Goal: Task Accomplishment & Management: Manage account settings

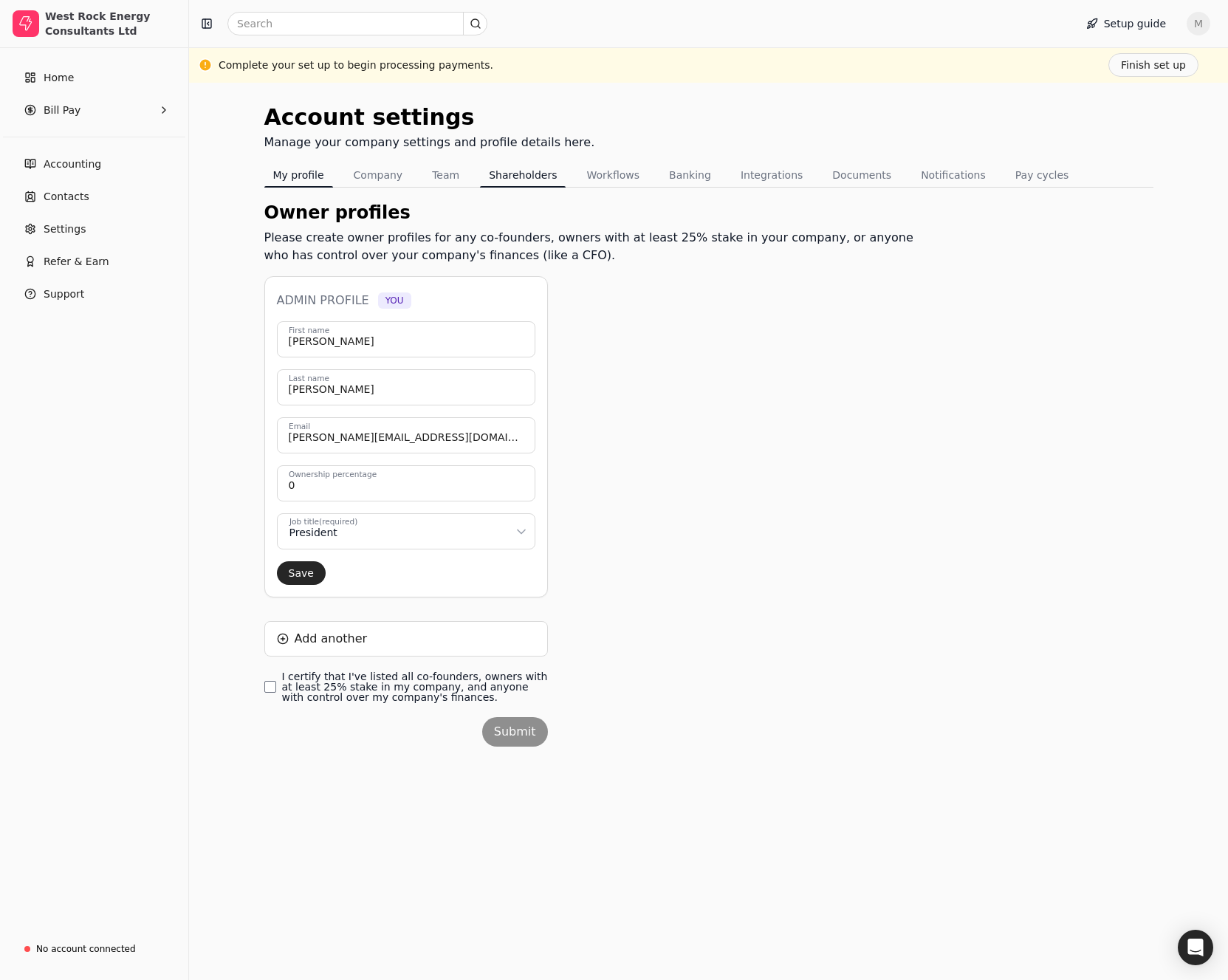
click at [296, 173] on button "My profile" at bounding box center [299, 175] width 69 height 24
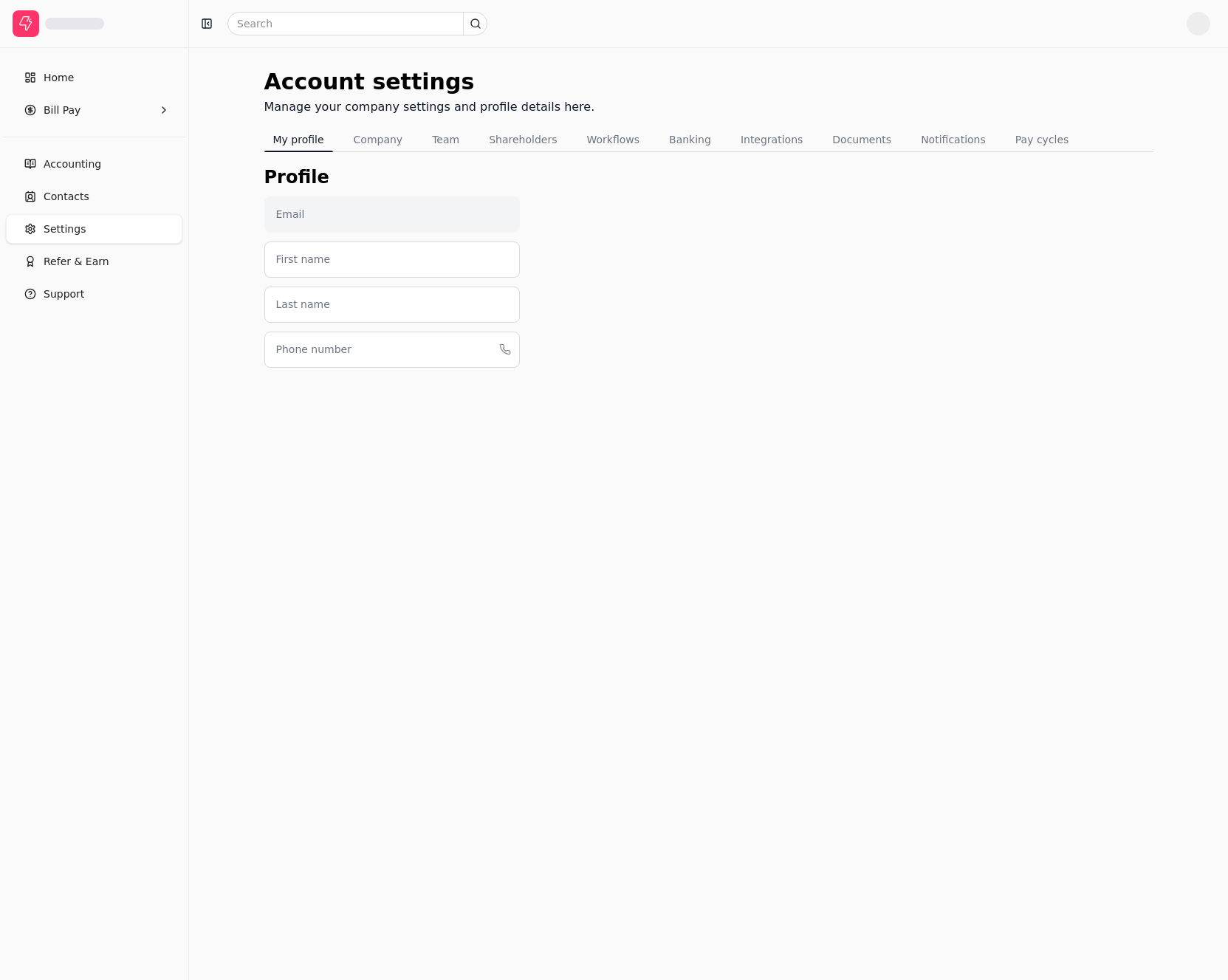
type input "[PERSON_NAME][EMAIL_ADDRESS][DOMAIN_NAME]"
type input "[PERSON_NAME]"
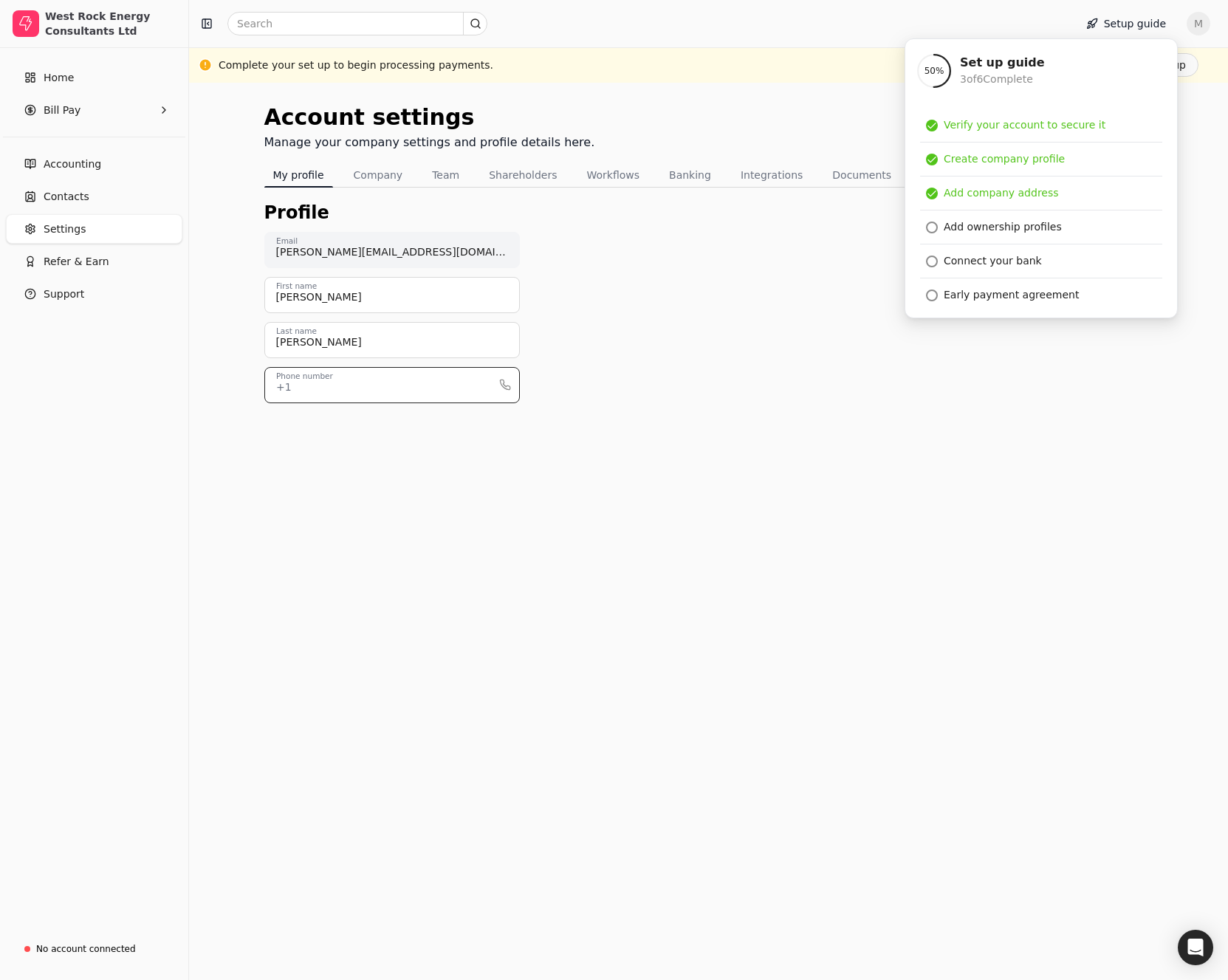
click at [375, 392] on input "Phone number" at bounding box center [393, 385] width 256 height 36
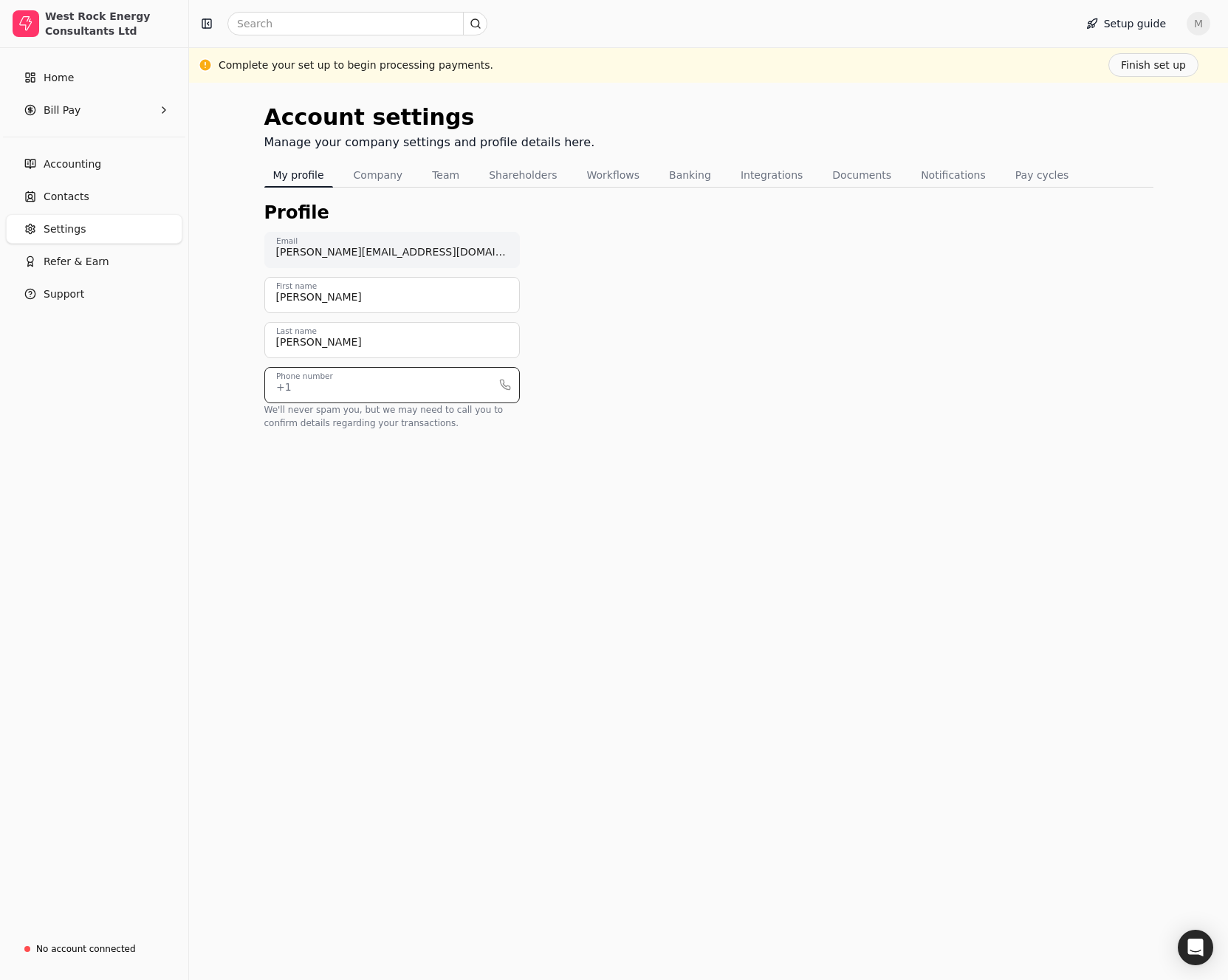
type input "4039989858"
type input "[PERSON_NAME]"
click at [380, 181] on button "Company" at bounding box center [378, 175] width 67 height 24
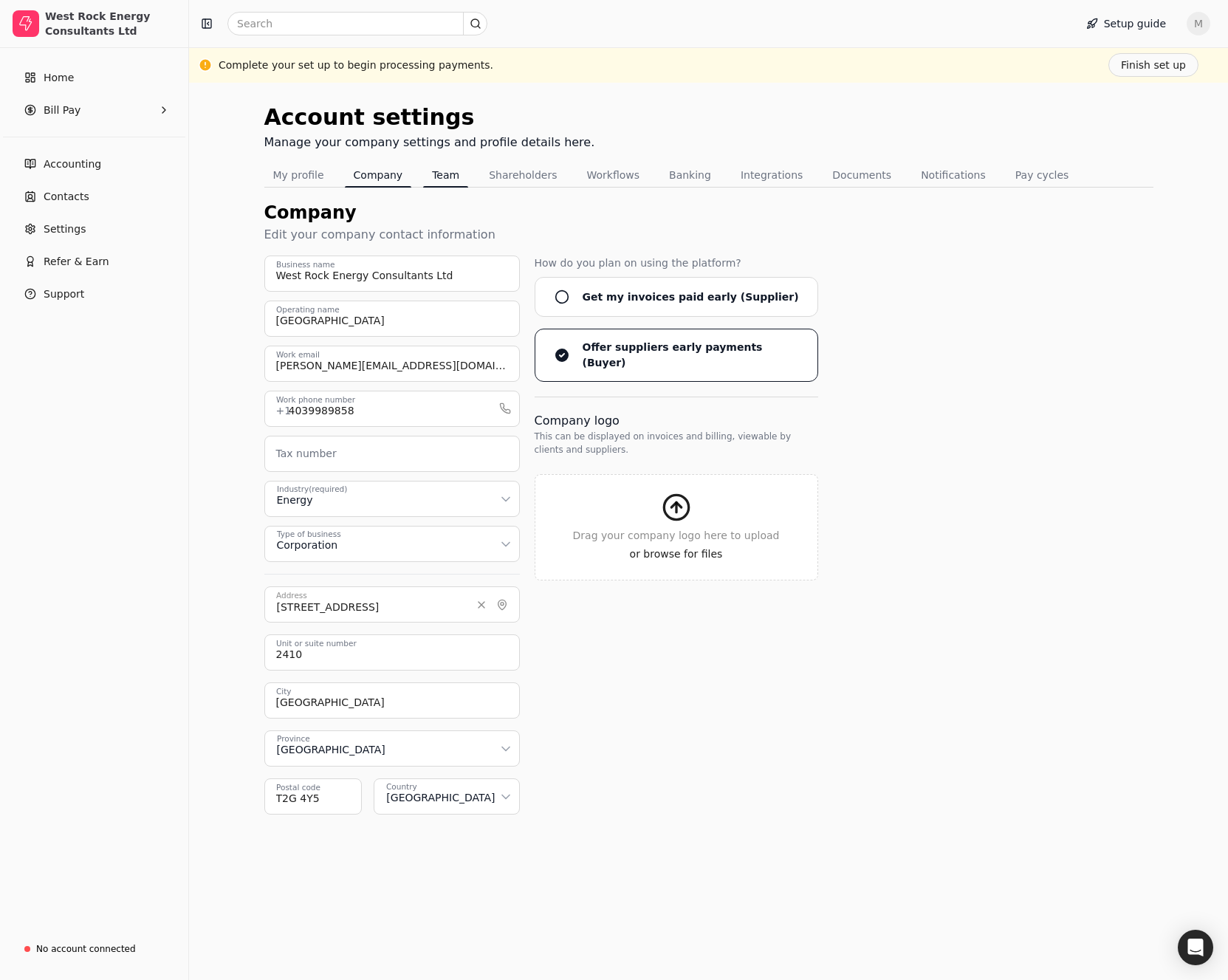
click at [433, 179] on button "Team" at bounding box center [446, 175] width 45 height 24
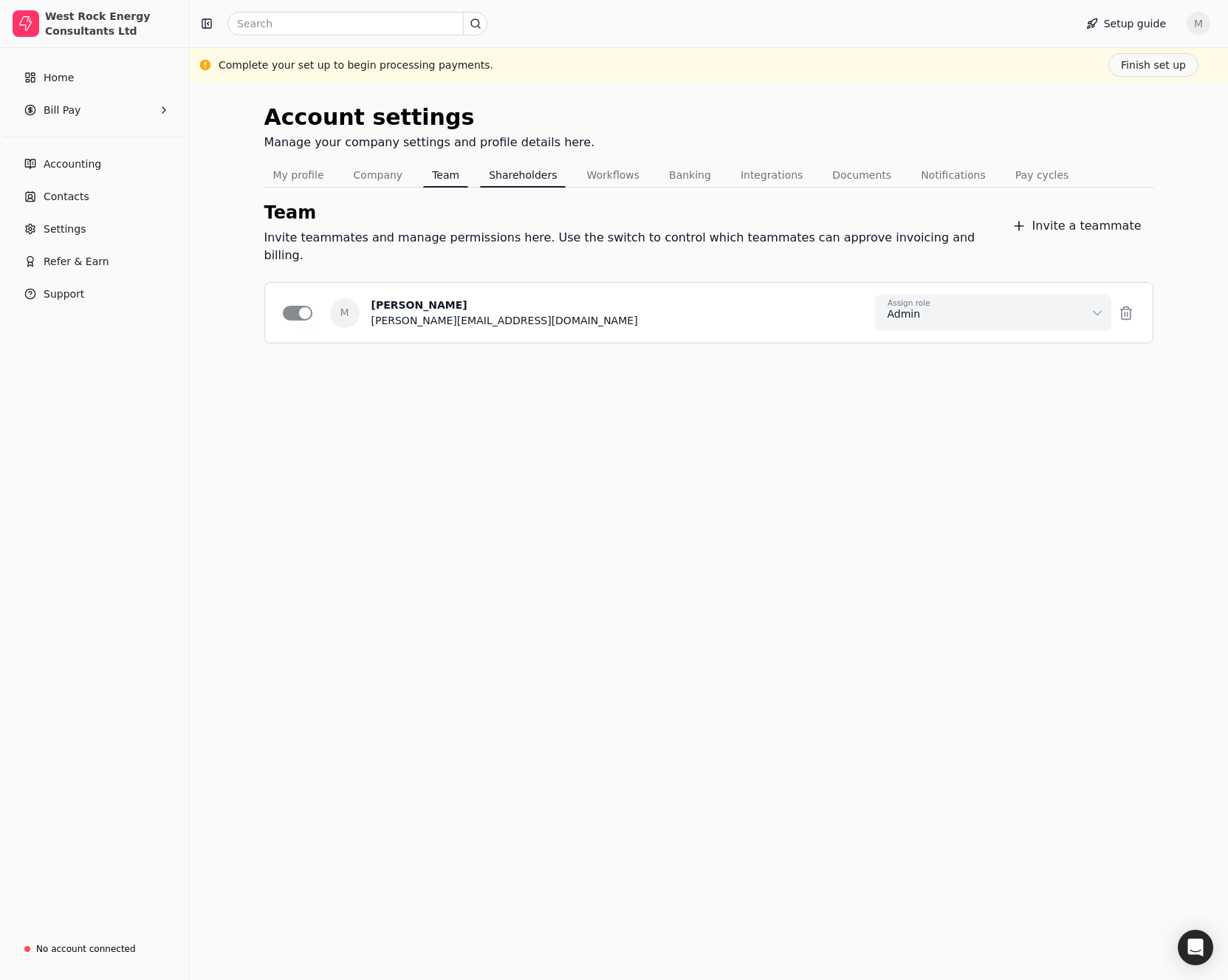
click at [508, 177] on button "Shareholders" at bounding box center [522, 175] width 85 height 24
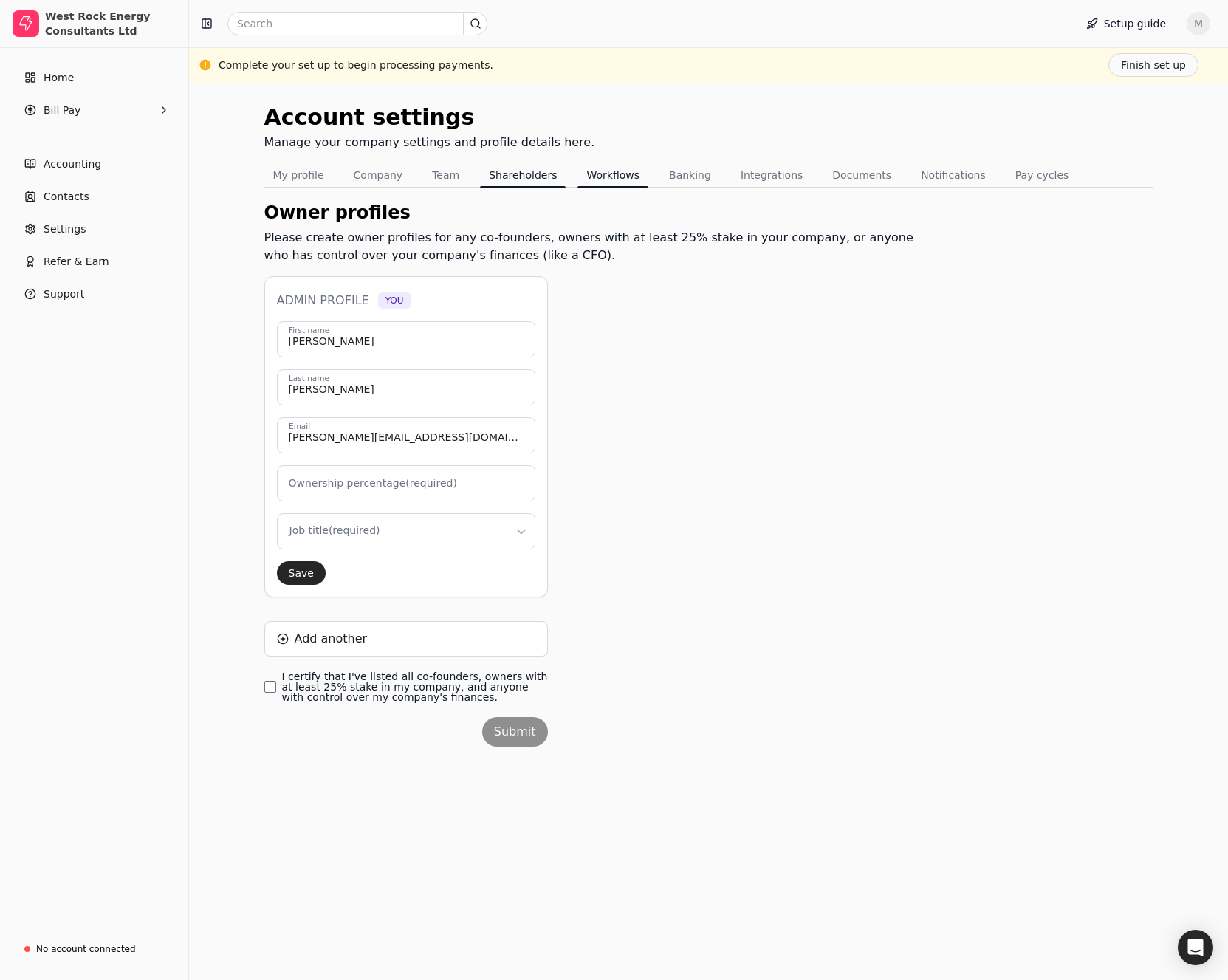
click at [587, 177] on button "Workflows" at bounding box center [613, 175] width 71 height 24
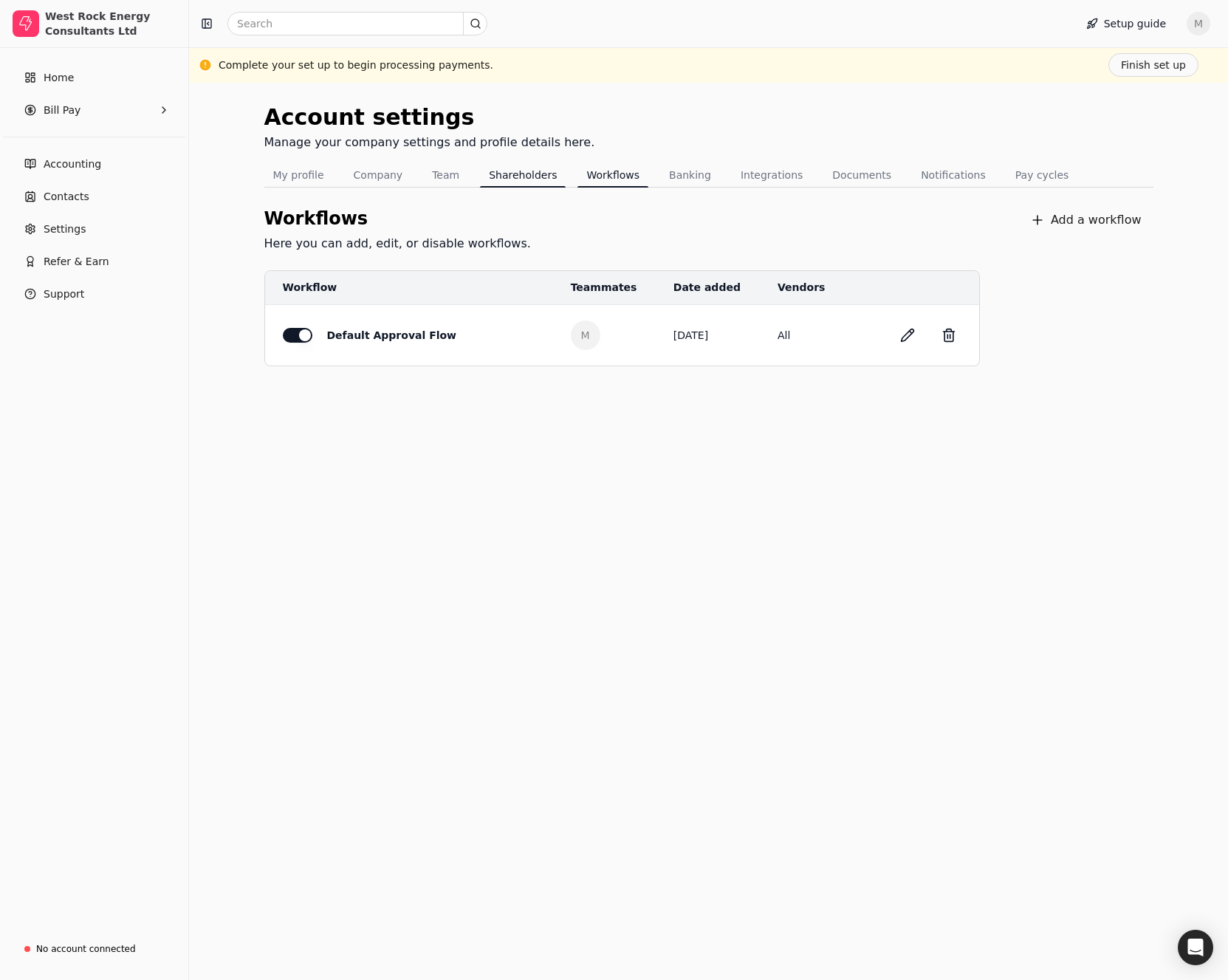
click at [512, 178] on button "Shareholders" at bounding box center [522, 175] width 85 height 24
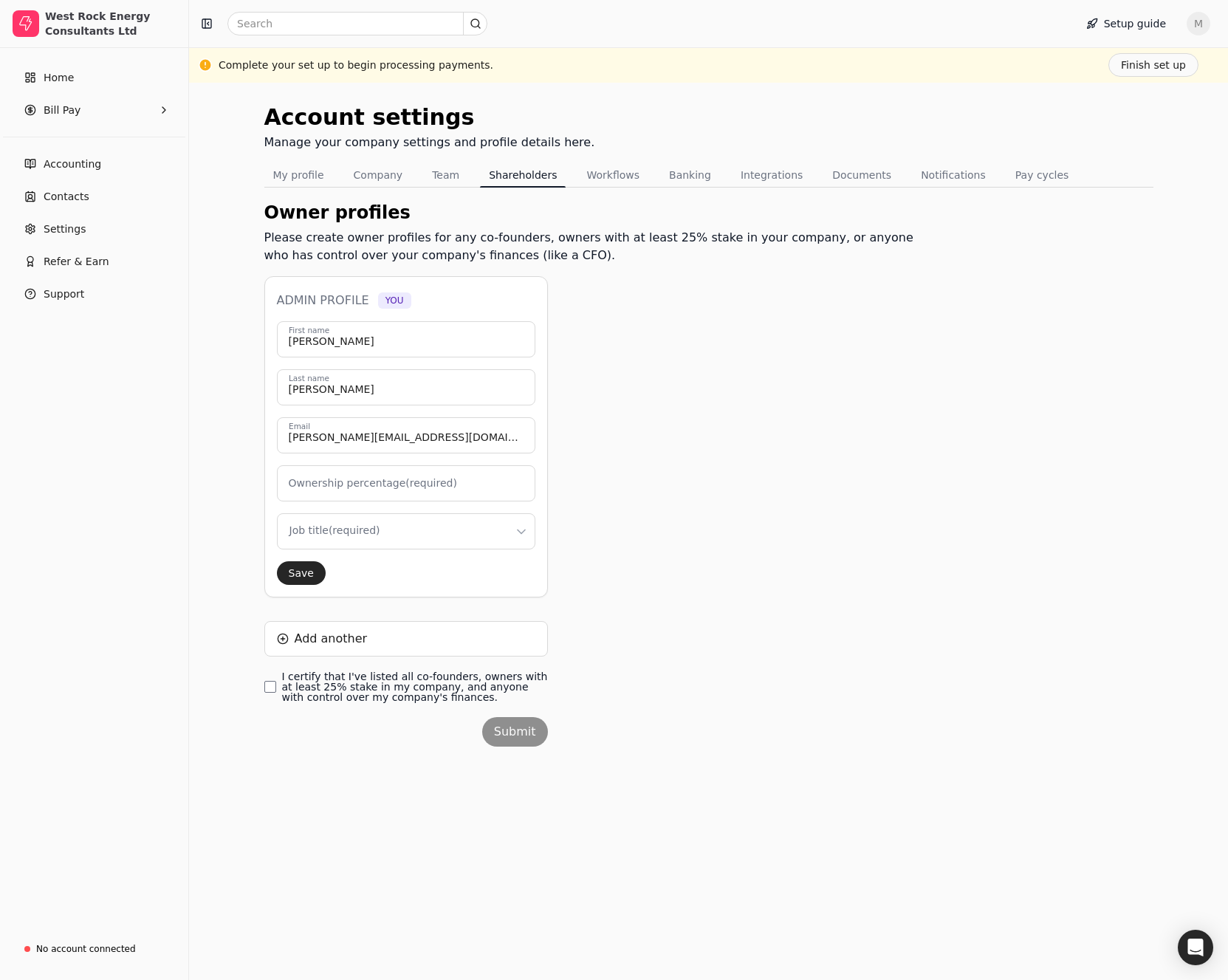
click at [522, 538] on html "West Rock Energy Consultants Ltd Home Bill Pay Accounting Contacts Settings Ref…" at bounding box center [614, 490] width 1228 height 980
click at [368, 495] on input "0" at bounding box center [405, 483] width 258 height 36
click at [871, 369] on div "Owner profiles Please create owner profiles for any co-founders, owners with at…" at bounding box center [596, 490] width 662 height 583
click at [317, 496] on input "0" at bounding box center [405, 483] width 258 height 36
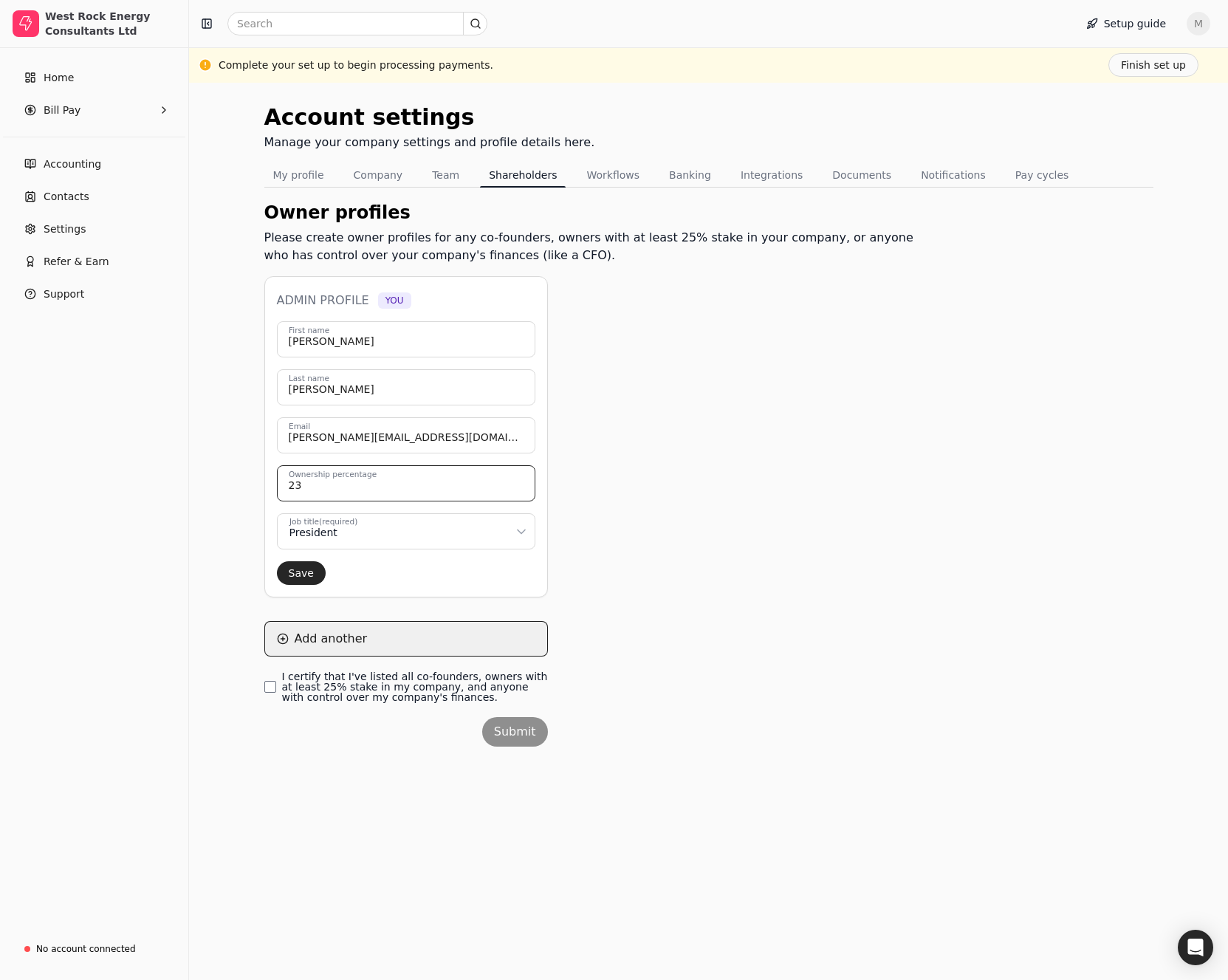
type input "23"
click at [280, 642] on button "Add another" at bounding box center [406, 638] width 284 height 35
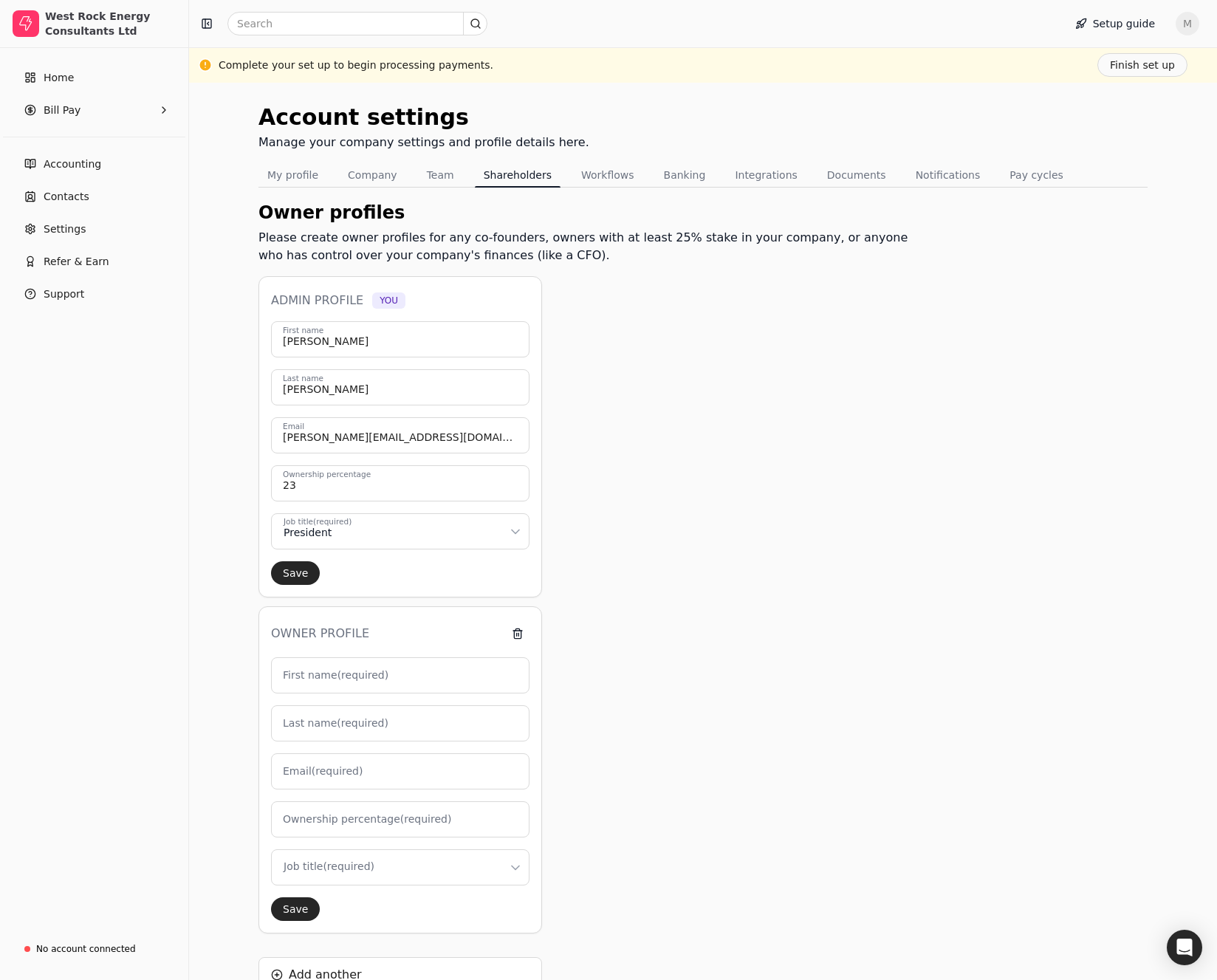
click at [331, 681] on label "First name (required)" at bounding box center [336, 674] width 105 height 15
click at [331, 681] on input "First name (required)" at bounding box center [400, 675] width 258 height 36
type input "J"
type input "0"
type input "[PERSON_NAME]"
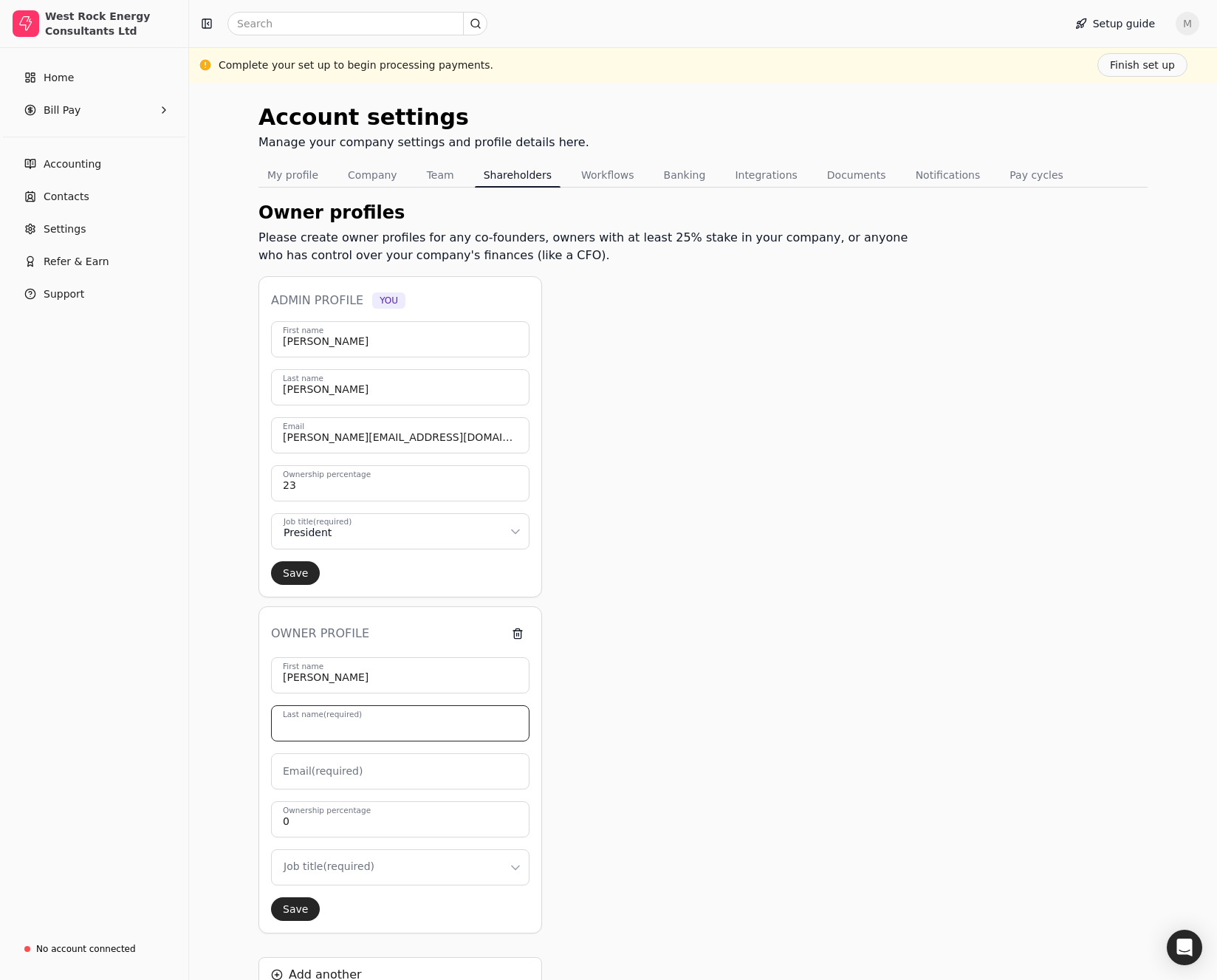
click at [343, 741] on input "Last name (required)" at bounding box center [400, 723] width 258 height 36
type input "[PERSON_NAME]"
click at [332, 772] on label "Email (required)" at bounding box center [323, 771] width 80 height 15
click at [332, 772] on input "Email (required)" at bounding box center [400, 771] width 258 height 36
type input "[PERSON_NAME][EMAIL_ADDRESS][DOMAIN_NAME]"
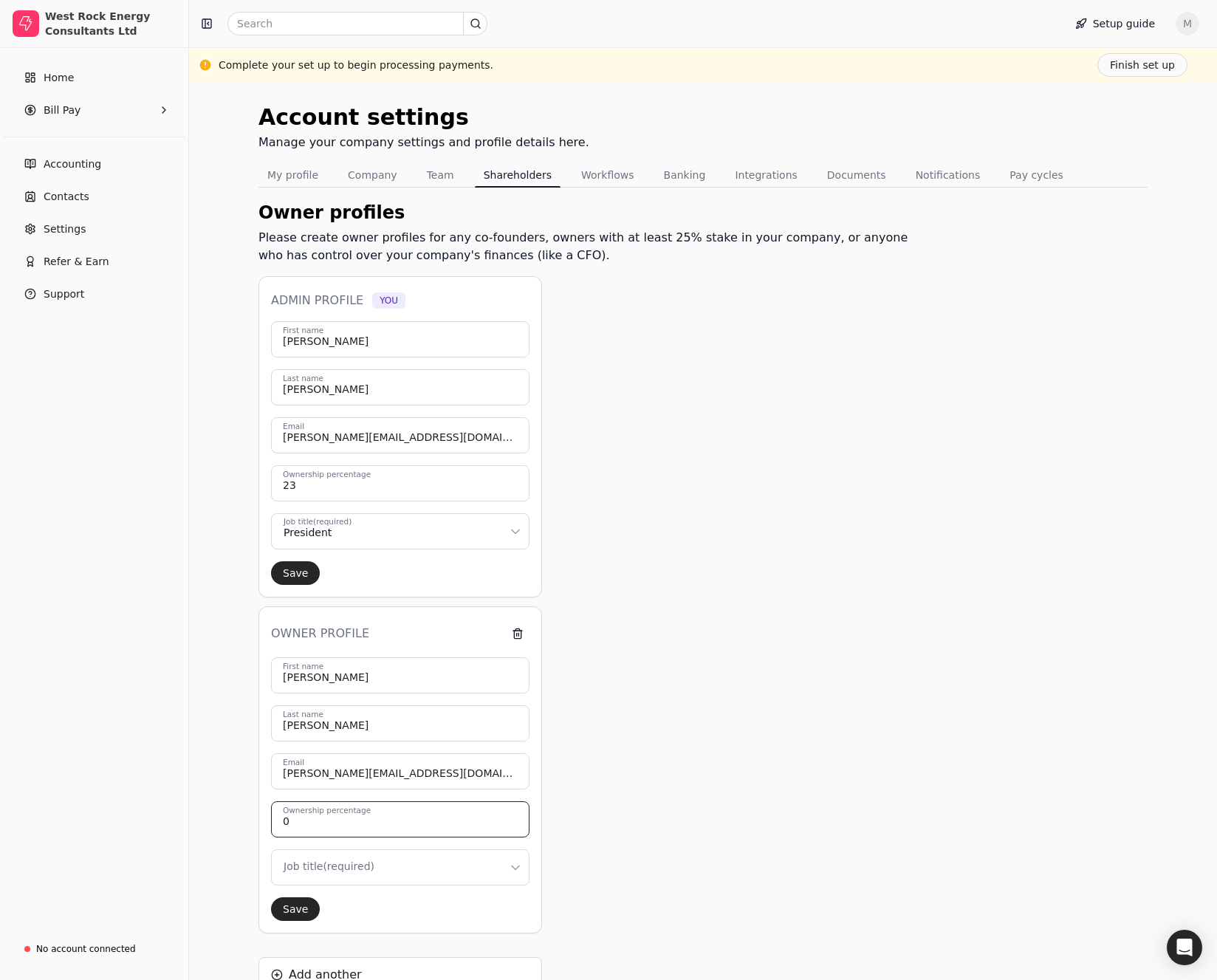
click at [335, 829] on input "0" at bounding box center [400, 820] width 258 height 36
type input "27"
click at [315, 870] on html "West Rock Energy Consultants Ltd Home Bill Pay Accounting Contacts Settings Ref…" at bounding box center [608, 626] width 1217 height 1251
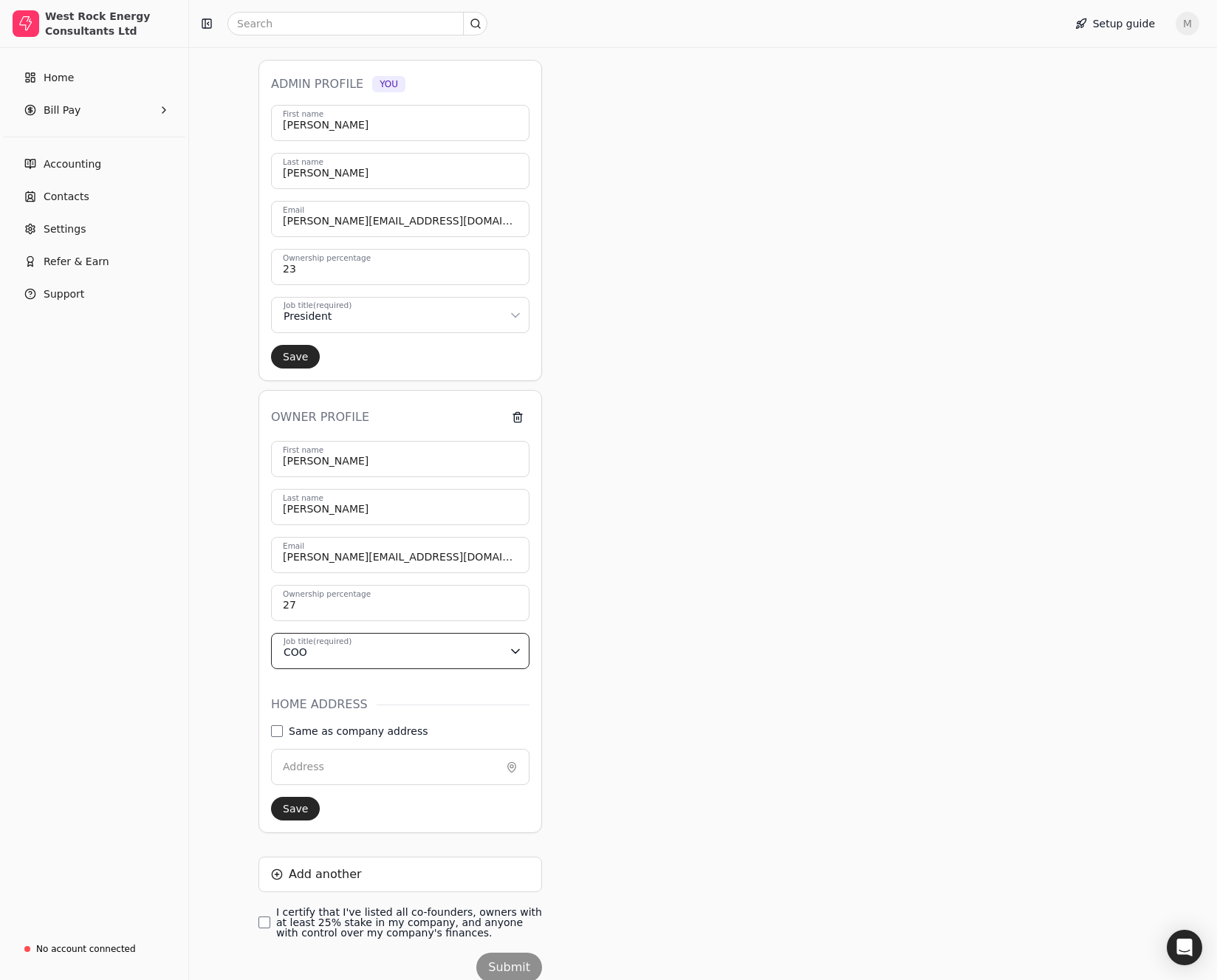
scroll to position [221, 0]
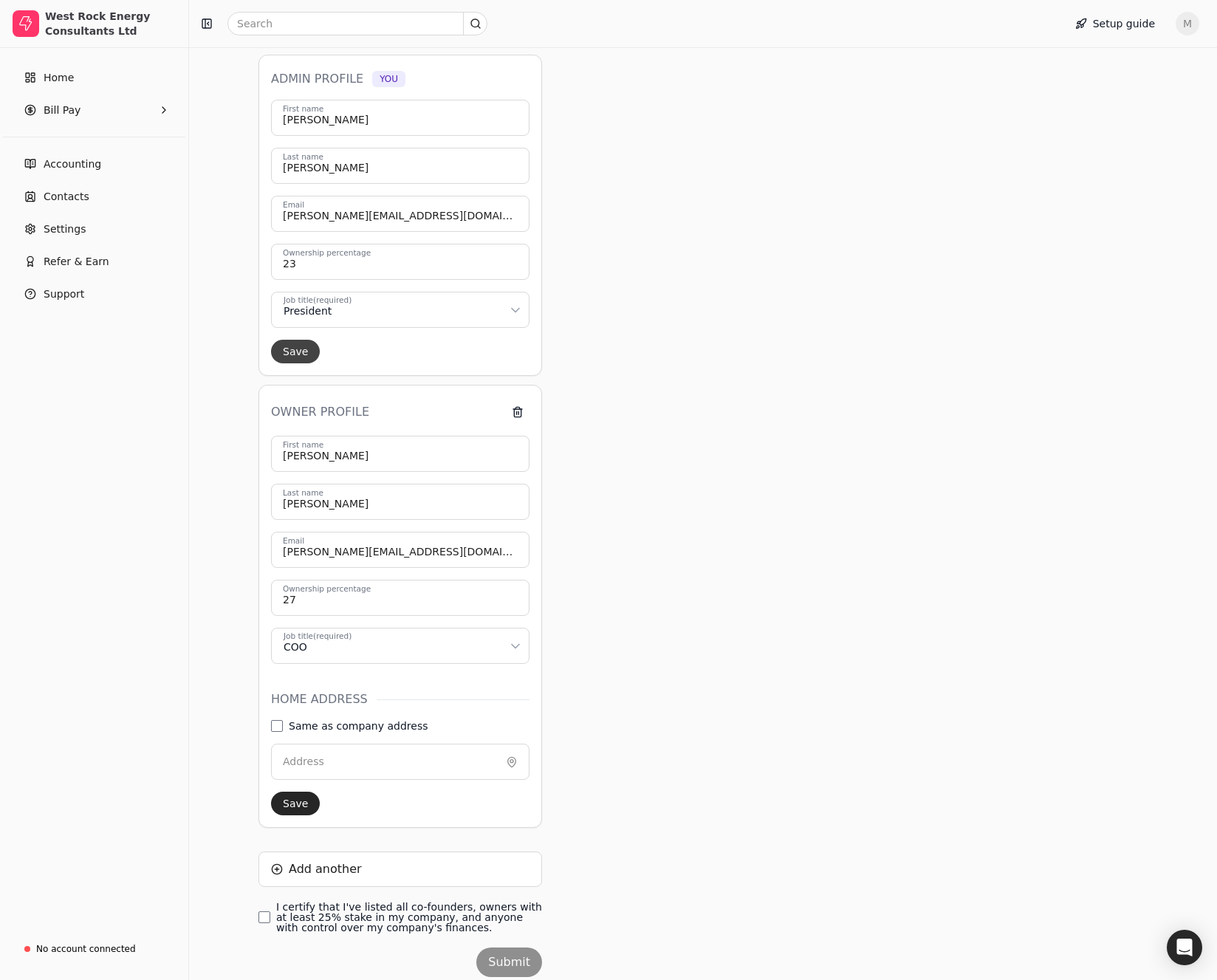
click at [298, 348] on button "Save" at bounding box center [296, 352] width 49 height 24
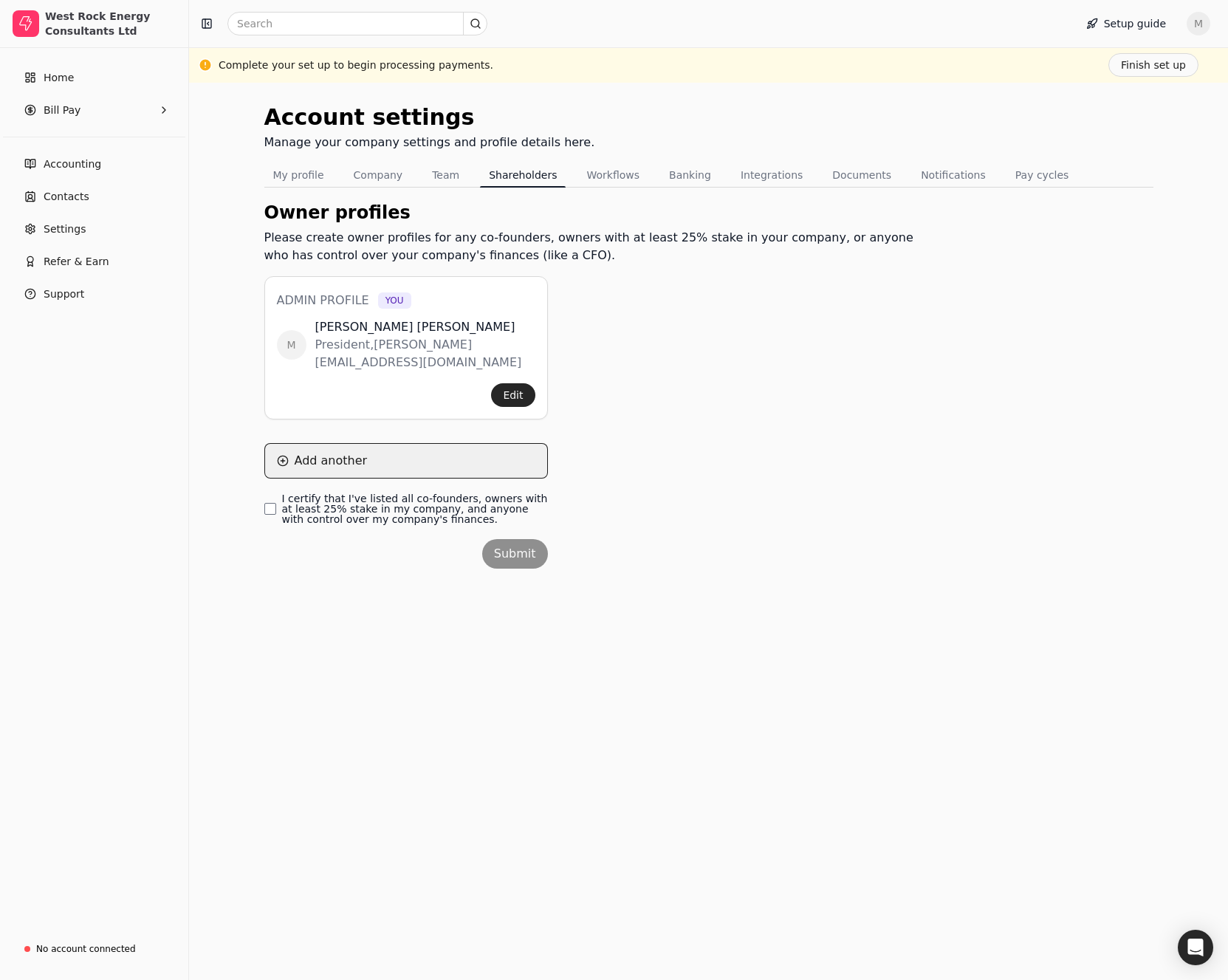
click at [284, 462] on button "Add another" at bounding box center [406, 461] width 284 height 35
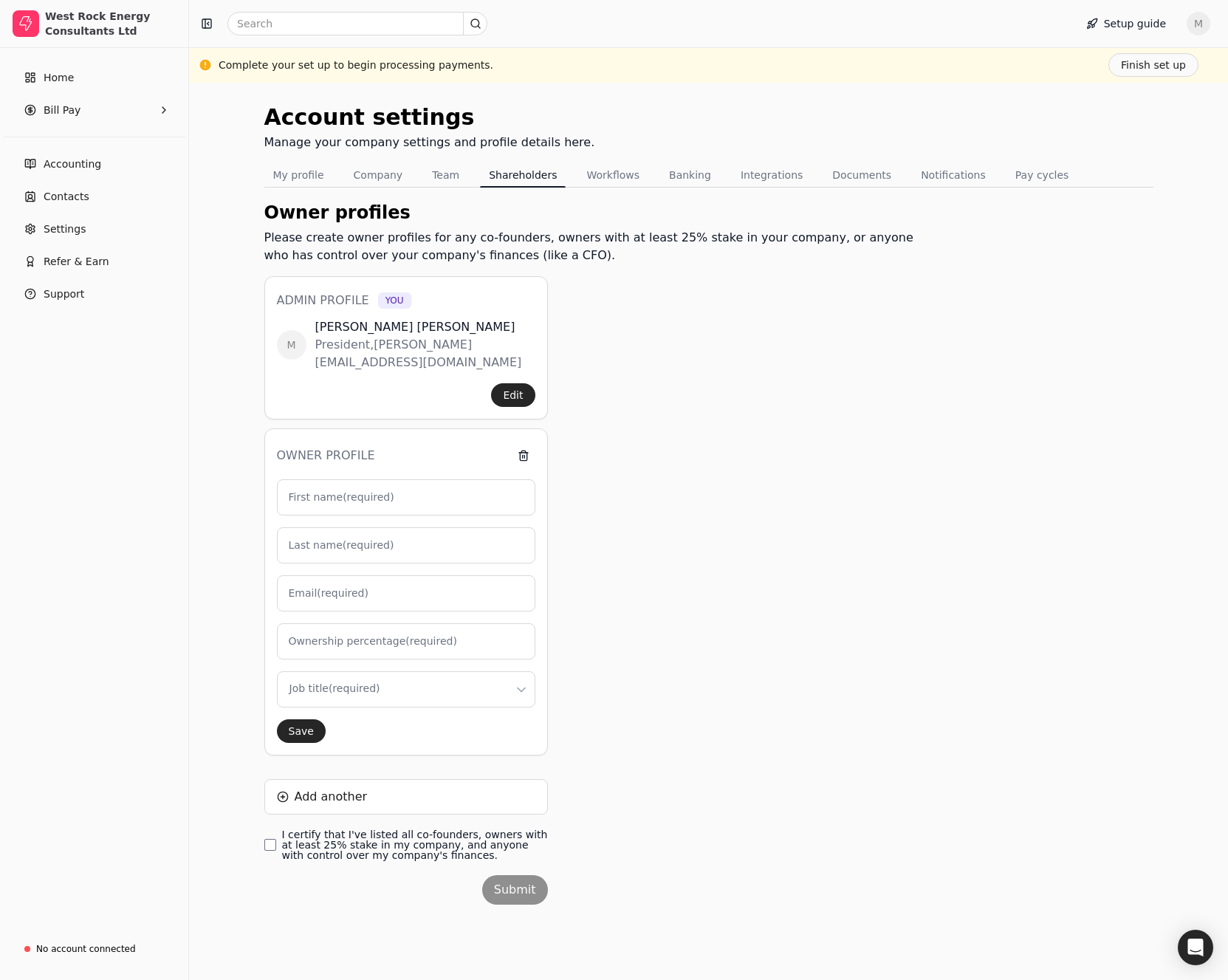
click at [326, 499] on label "First name (required)" at bounding box center [341, 497] width 105 height 15
click at [352, 499] on label "First name (required)" at bounding box center [341, 497] width 105 height 15
click at [352, 499] on input "First name (required)" at bounding box center [405, 498] width 258 height 36
type input "J"
type input "0"
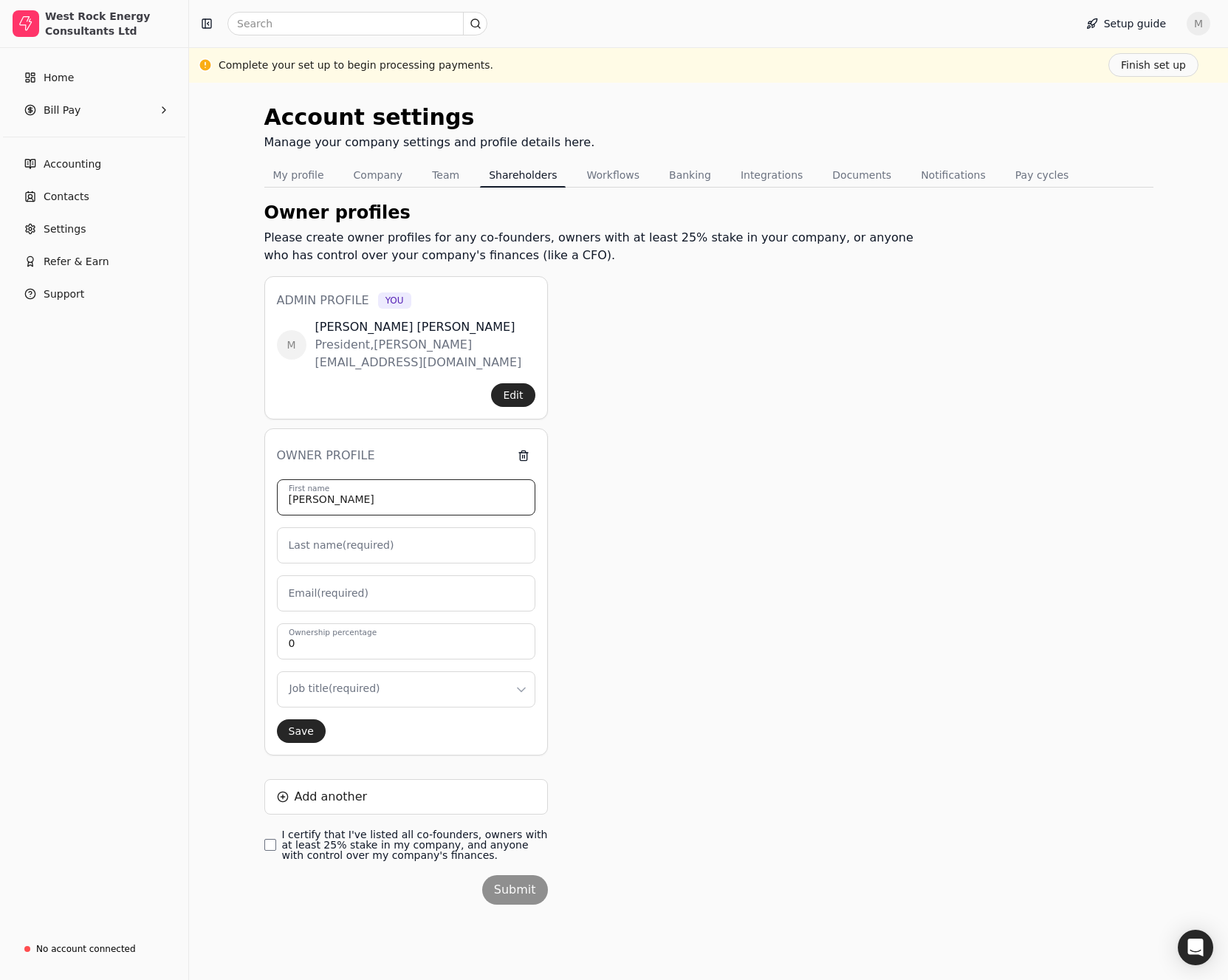
type input "[PERSON_NAME]"
click at [317, 539] on label "Last name (required)" at bounding box center [341, 545] width 105 height 15
click at [317, 539] on input "Last name (required)" at bounding box center [405, 545] width 258 height 36
type input "[PERSON_NAME]"
click at [357, 590] on label "Email (required)" at bounding box center [328, 593] width 80 height 15
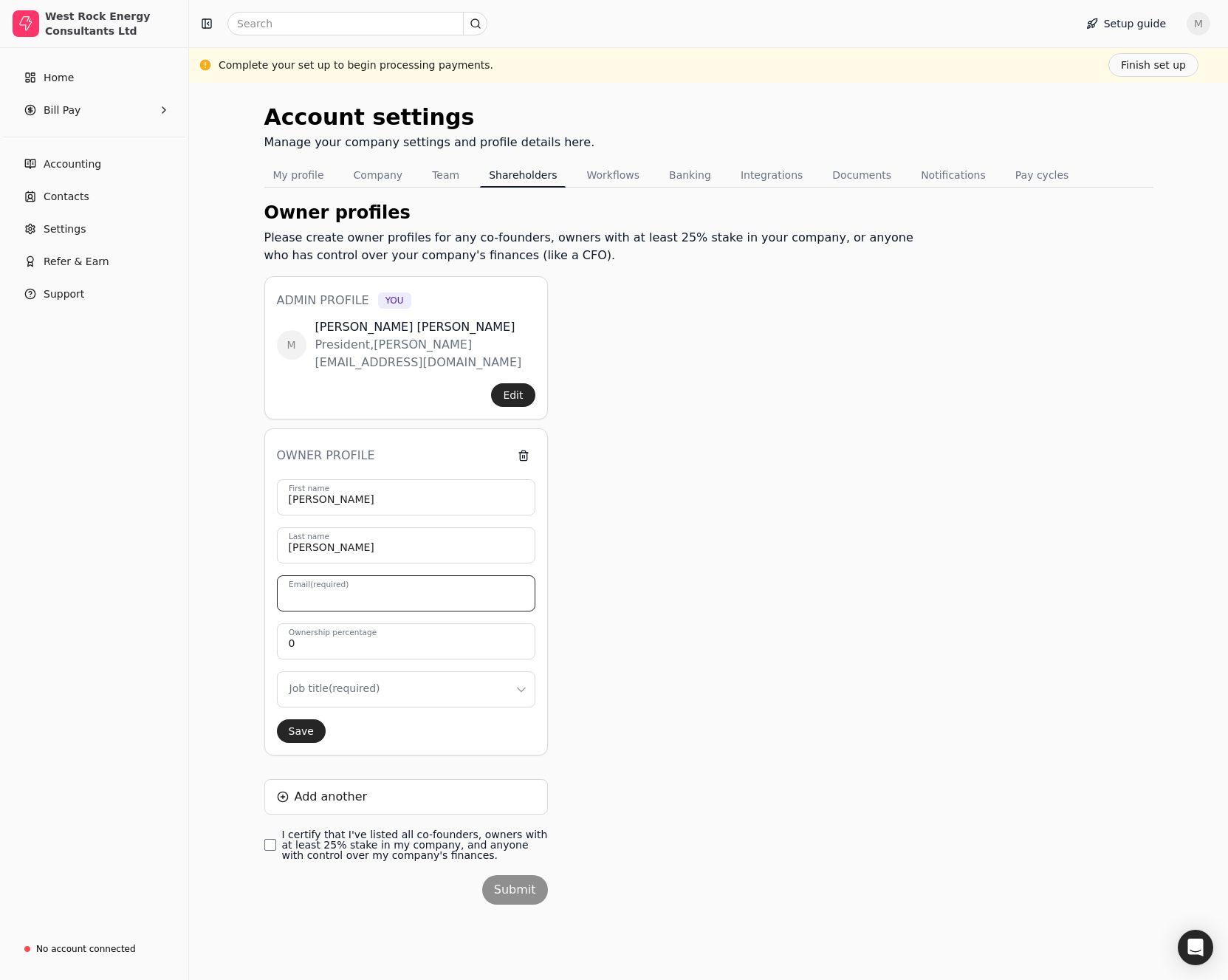
click at [357, 590] on input "Email (required)" at bounding box center [405, 593] width 258 height 36
type input "[PERSON_NAME][EMAIL_ADDRESS][DOMAIN_NAME]"
click at [355, 653] on input "0" at bounding box center [405, 641] width 258 height 36
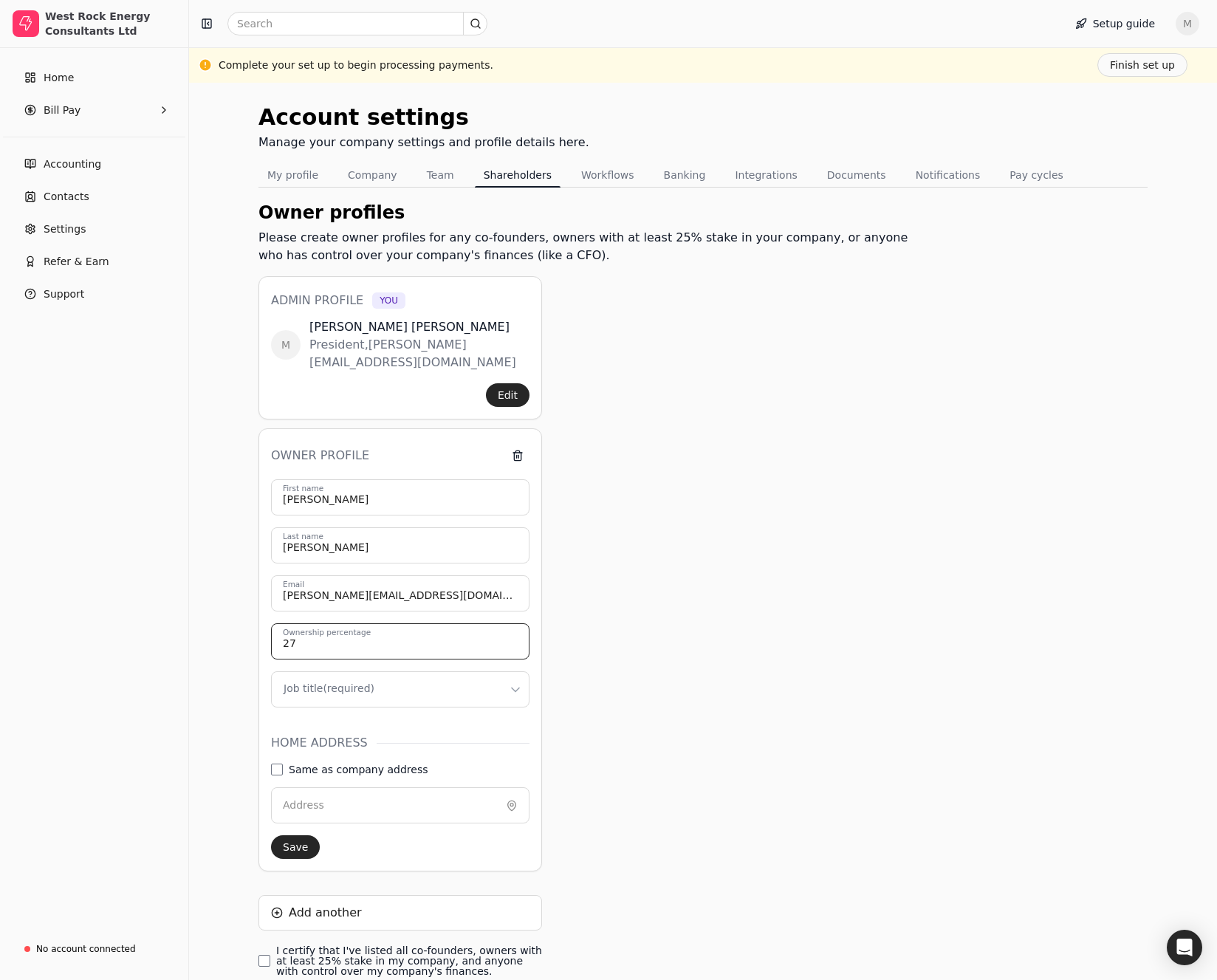
type input "27"
click at [361, 687] on html "West Rock Energy Consultants Ltd Home Bill Pay Accounting Contacts Settings Ref…" at bounding box center [608, 537] width 1217 height 1073
click at [713, 684] on div "Owner profiles Please create owner profiles for any co-founders, owners with at…" at bounding box center [589, 627] width 662 height 857
click at [296, 846] on button "Save" at bounding box center [296, 847] width 49 height 24
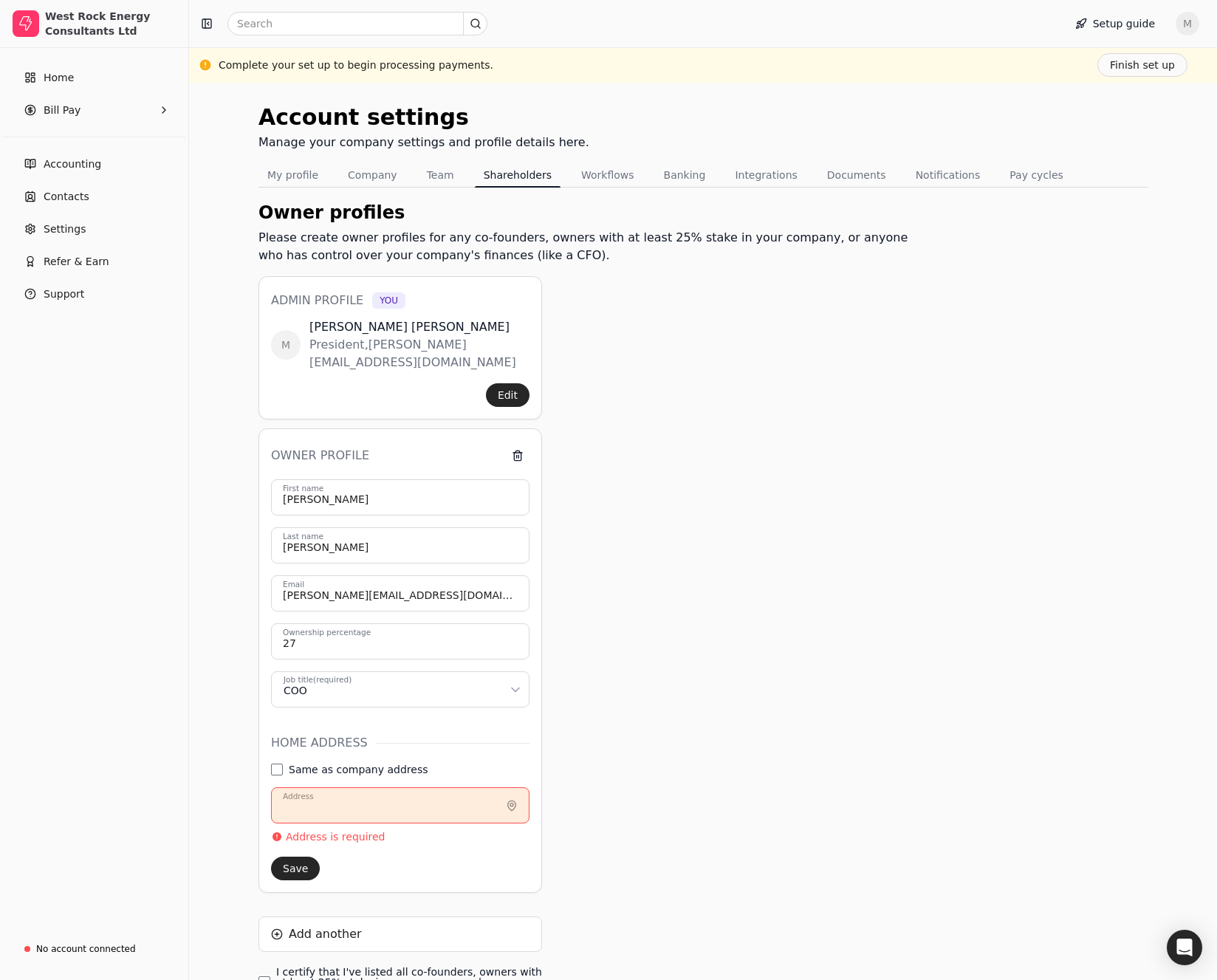
click at [321, 805] on input "Address" at bounding box center [400, 805] width 258 height 36
click at [277, 774] on address "Same as company address" at bounding box center [277, 769] width 12 height 12
type input "[STREET_ADDRESS]"
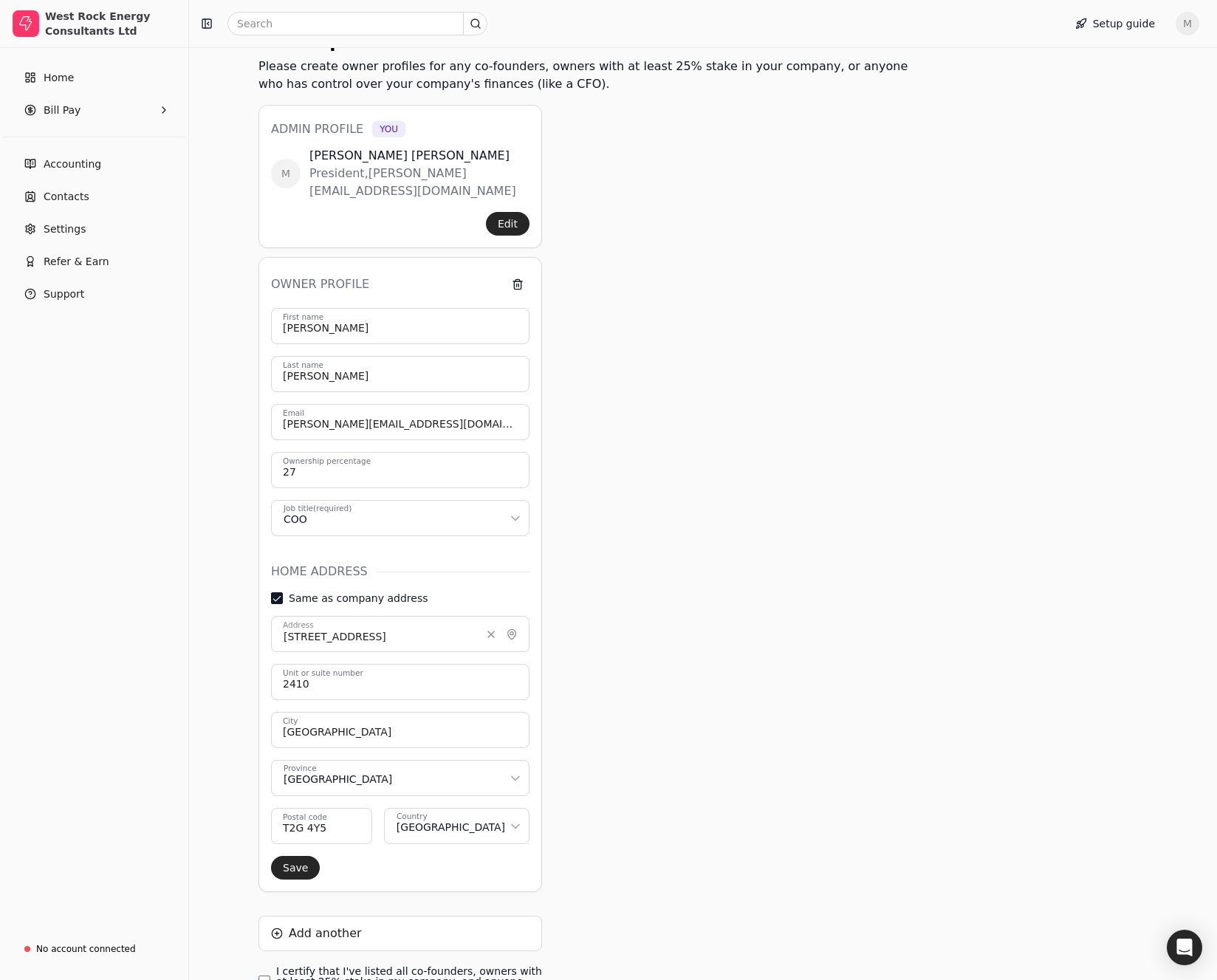
scroll to position [286, 0]
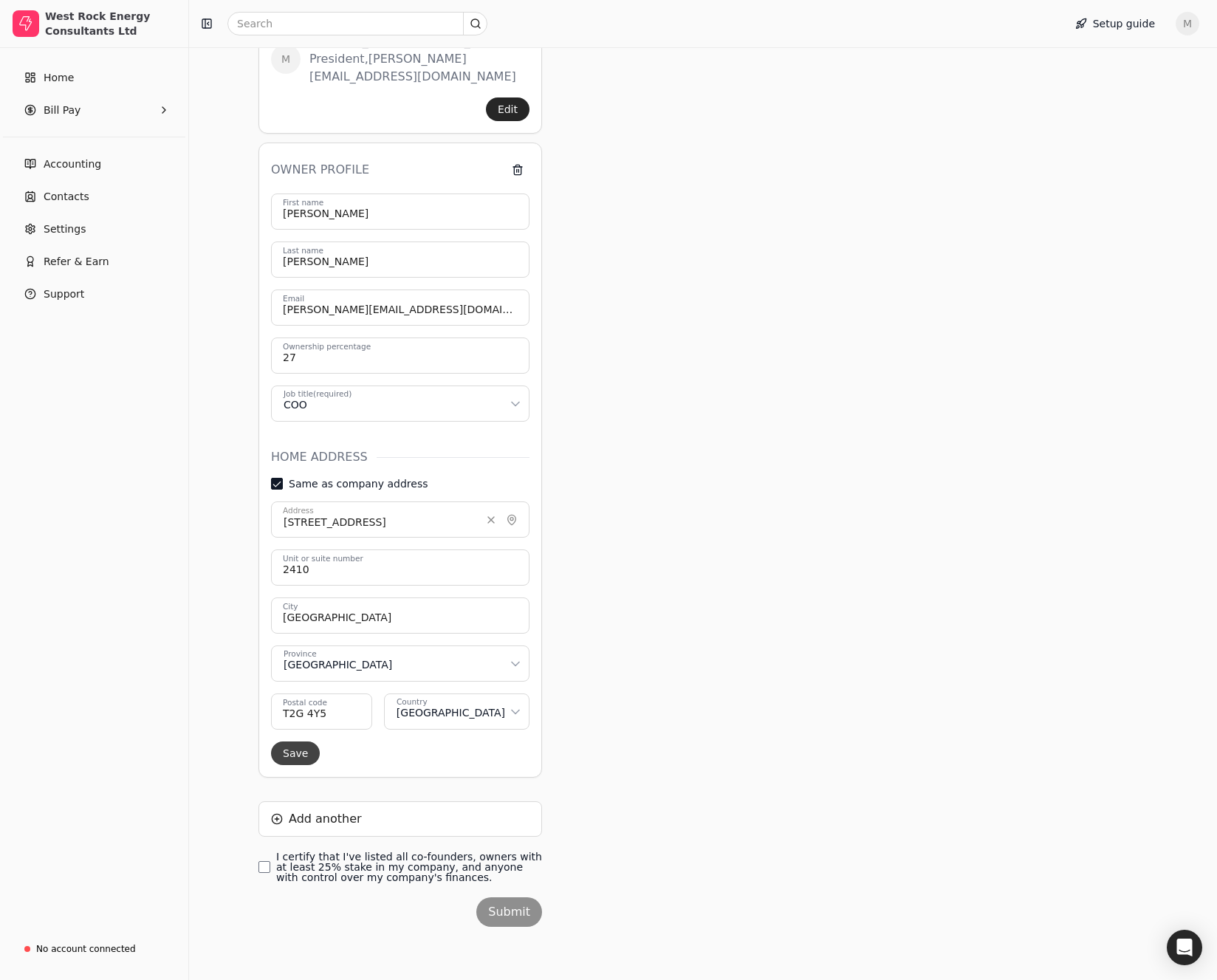
click at [291, 752] on button "Save" at bounding box center [296, 753] width 49 height 24
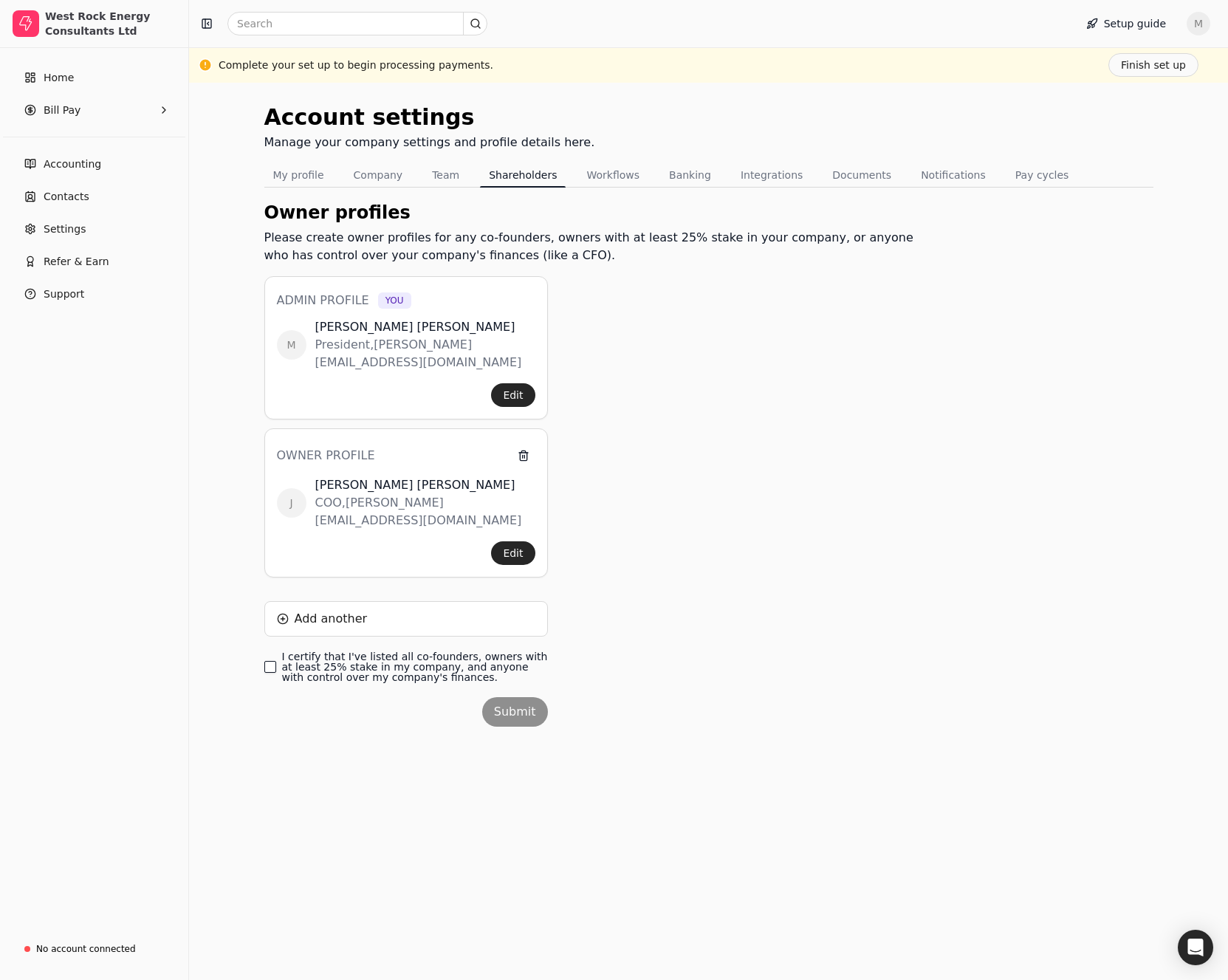
click at [270, 661] on finances\ "I certify that I've listed all co-founders, owners with at least 25% stake in m…" at bounding box center [270, 666] width 12 height 12
click at [507, 697] on button "Submit" at bounding box center [515, 712] width 65 height 30
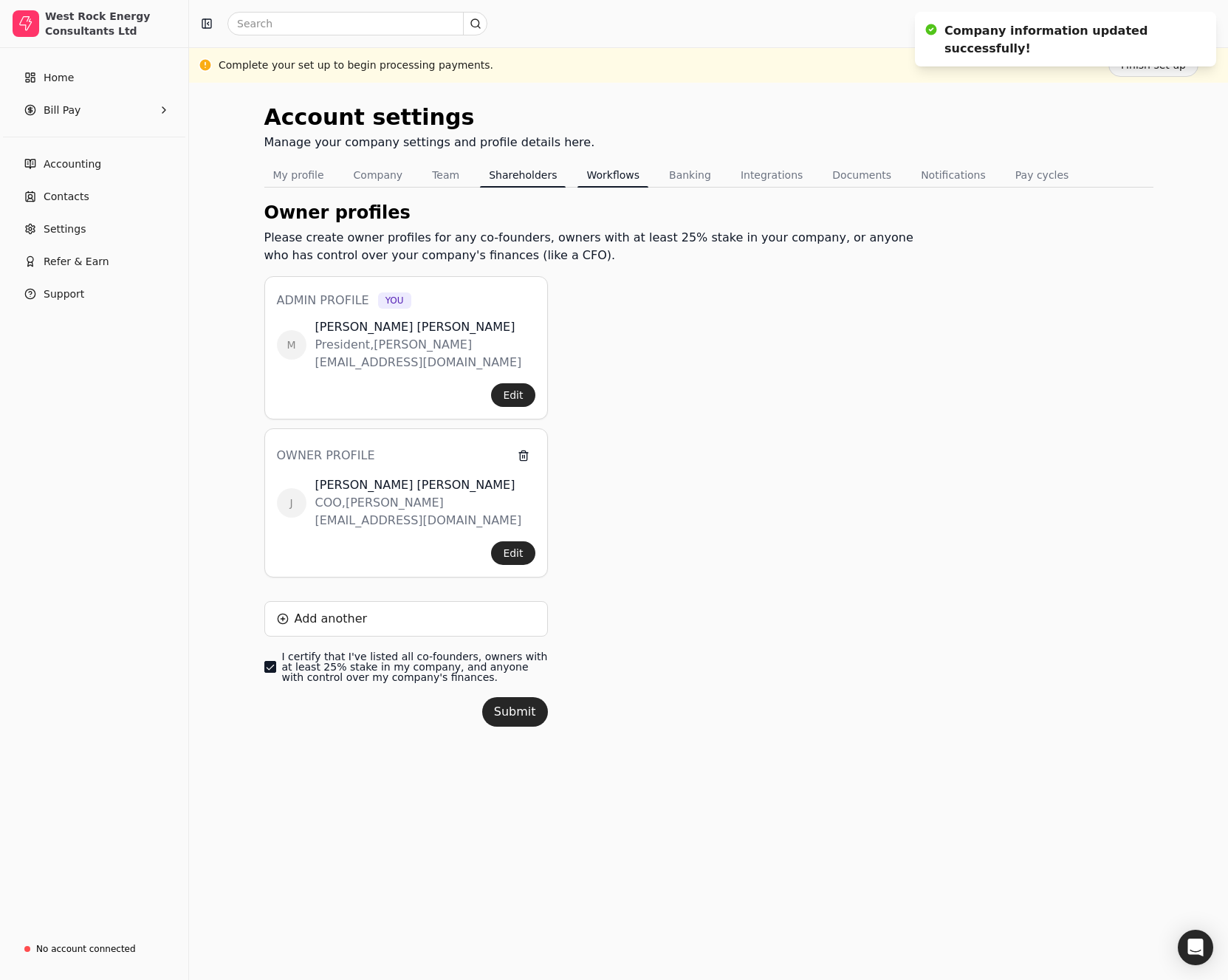
click at [603, 180] on button "Workflows" at bounding box center [613, 175] width 71 height 24
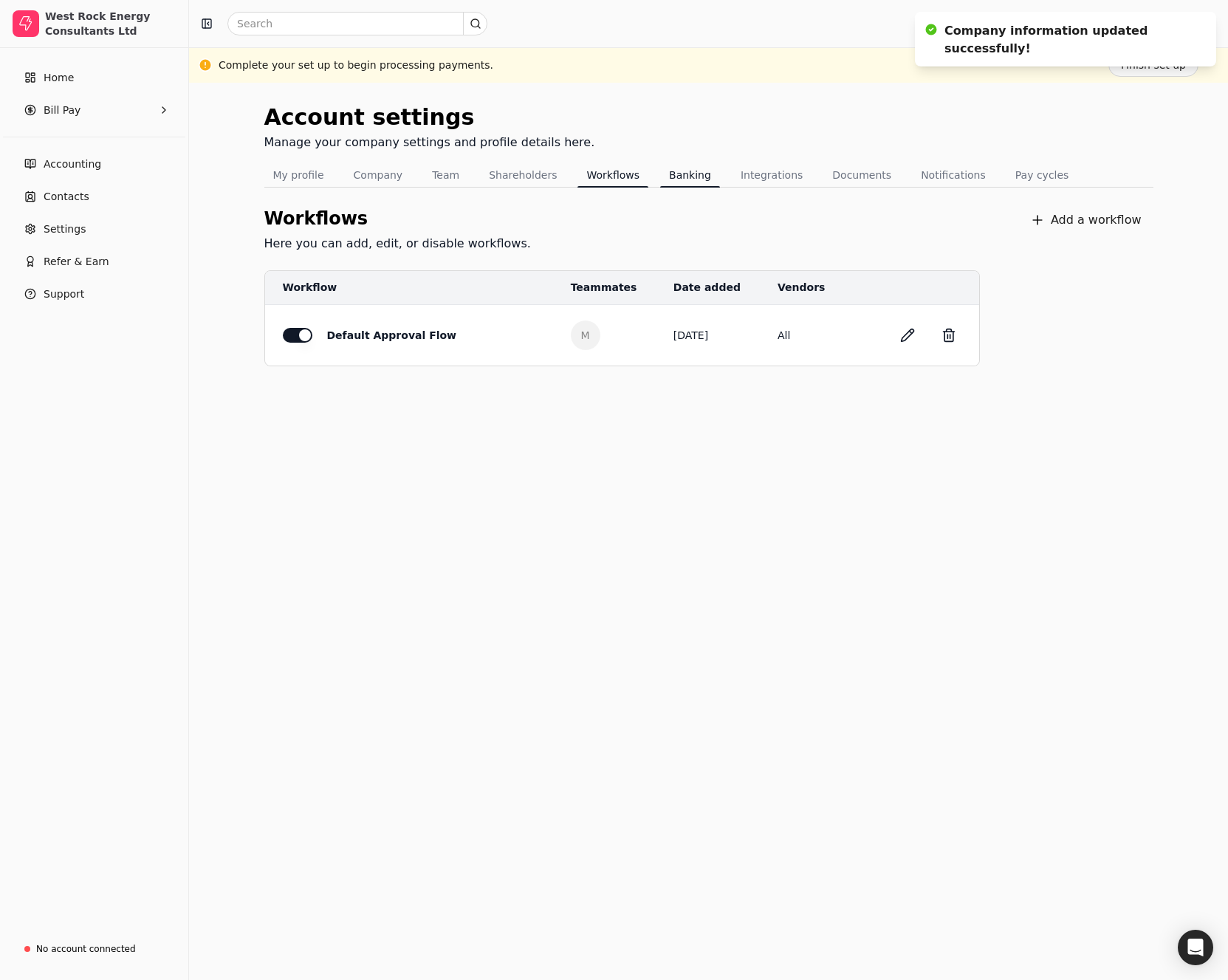
click at [668, 177] on button "Banking" at bounding box center [690, 175] width 60 height 24
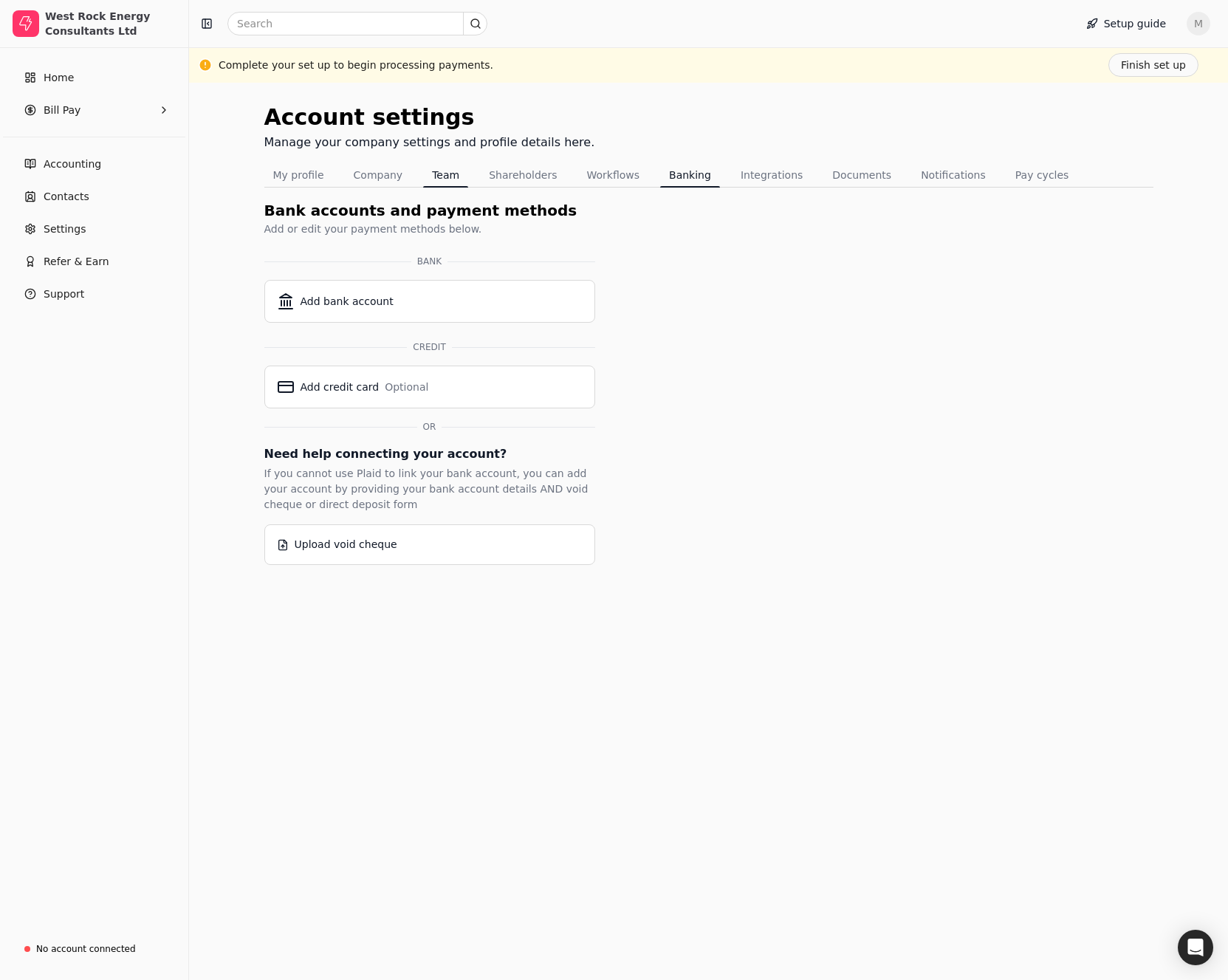
click at [444, 181] on button "Team" at bounding box center [446, 175] width 45 height 24
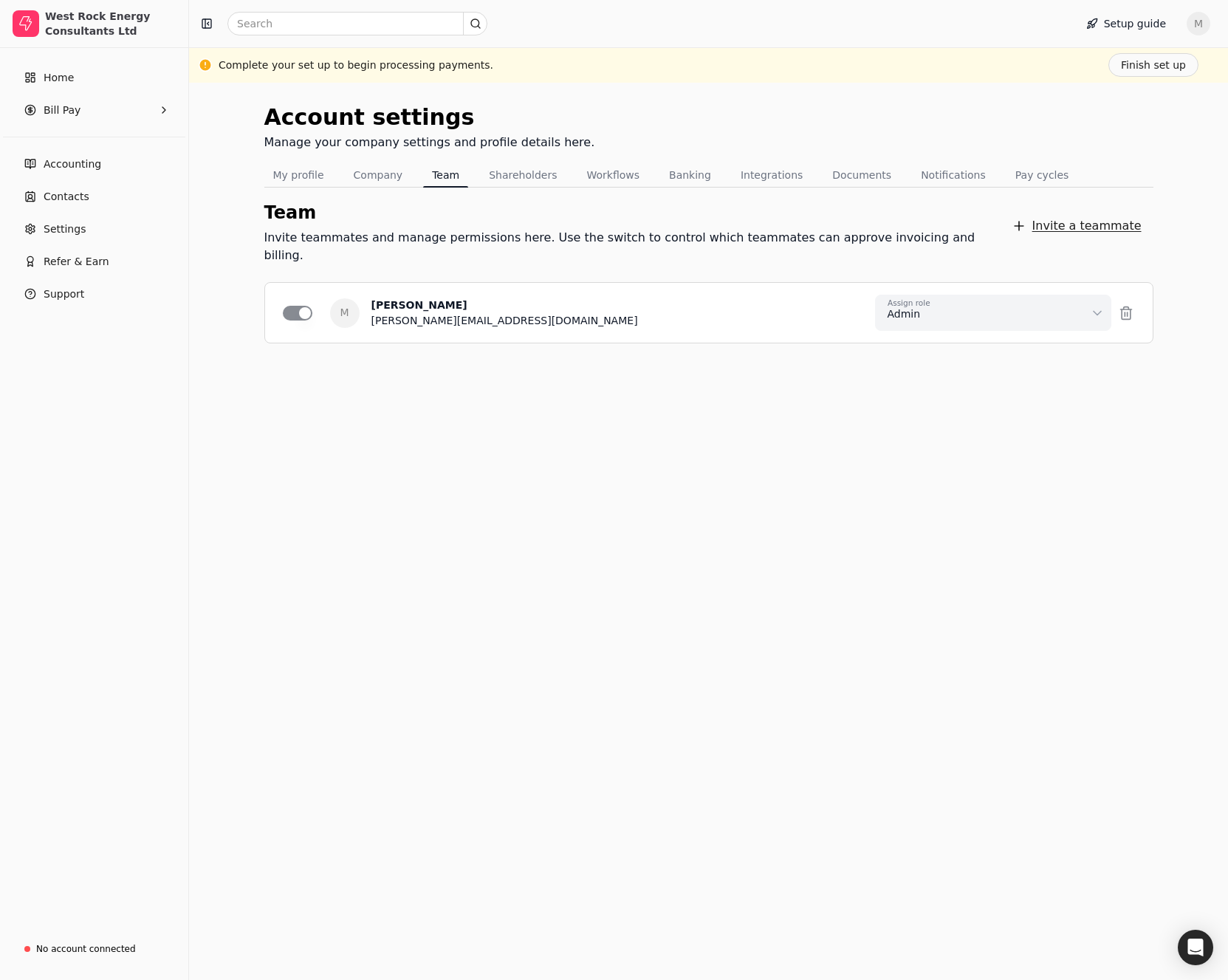
click at [1032, 217] on button "Invite a teammate" at bounding box center [1077, 226] width 153 height 30
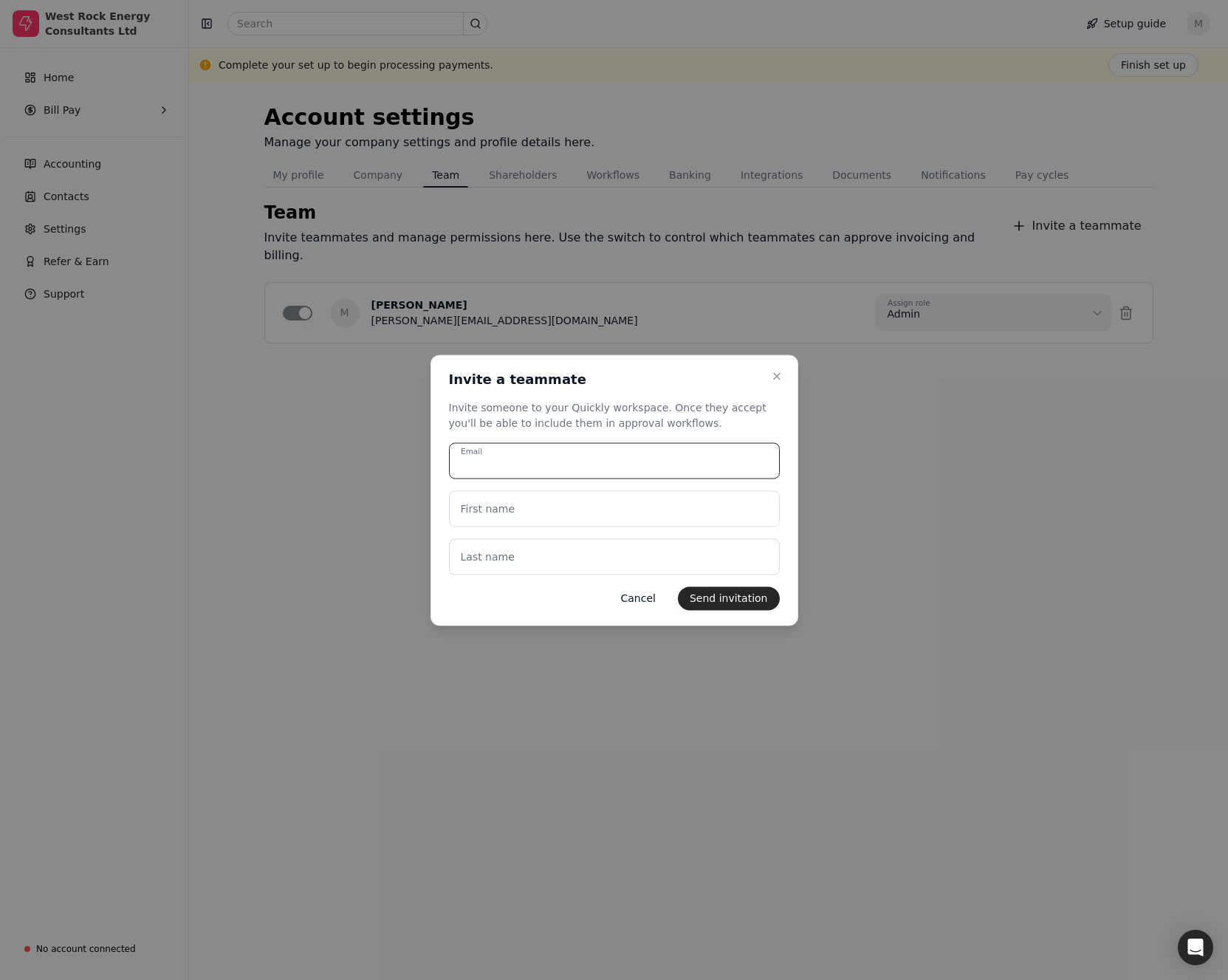
click at [502, 461] on input "Email" at bounding box center [614, 461] width 331 height 36
type input "[EMAIL_ADDRESS][DOMAIN_NAME]"
click at [495, 516] on name "First name" at bounding box center [614, 509] width 331 height 36
type name "[PERSON_NAME]"
click at [485, 558] on label "Last name" at bounding box center [487, 556] width 54 height 15
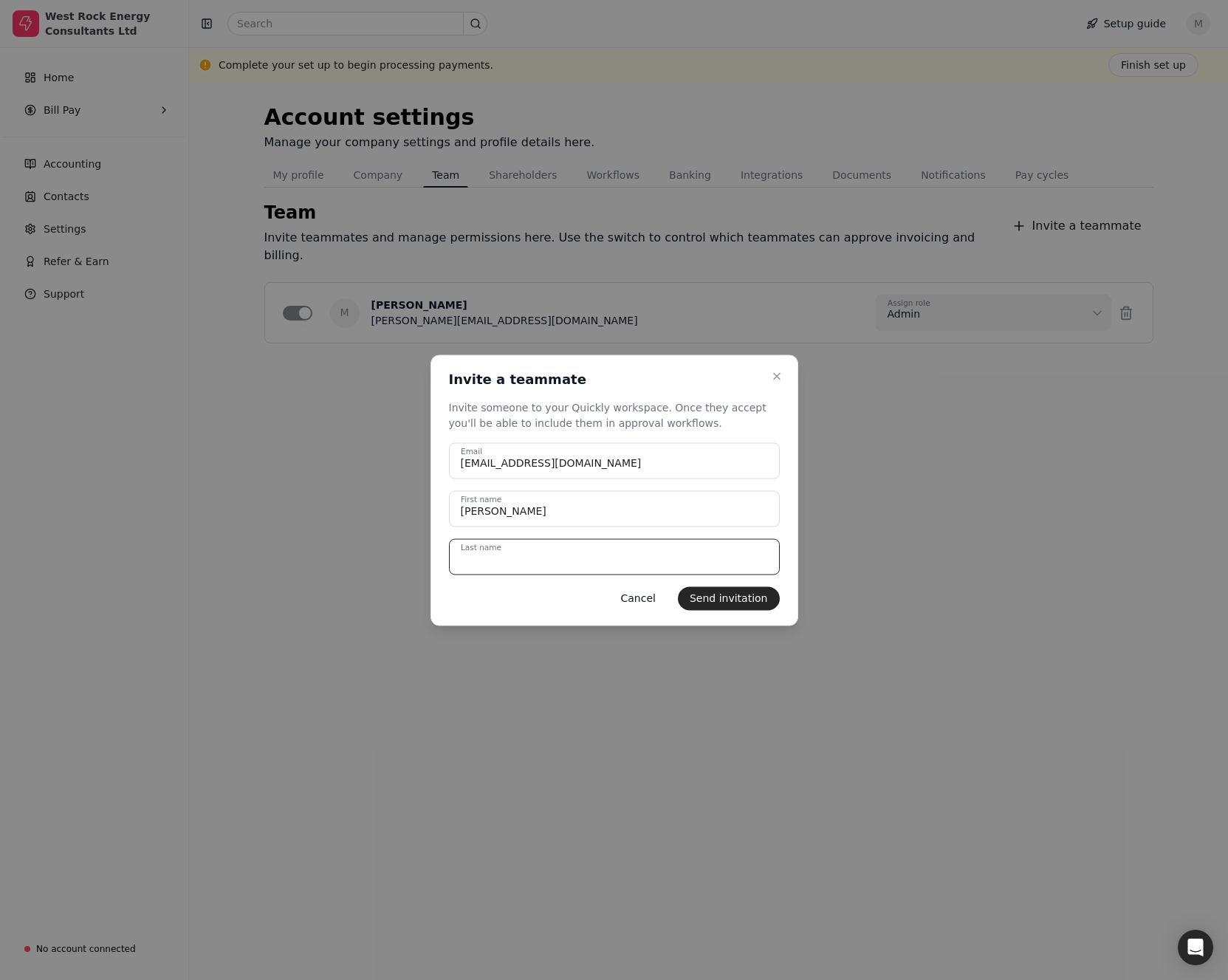
click at [485, 558] on name "Last name" at bounding box center [614, 557] width 331 height 36
click at [479, 561] on name "[PERSON_NAME]" at bounding box center [614, 557] width 331 height 36
type name "[PERSON_NAME]"
click at [726, 603] on button "Send invitation" at bounding box center [729, 598] width 102 height 24
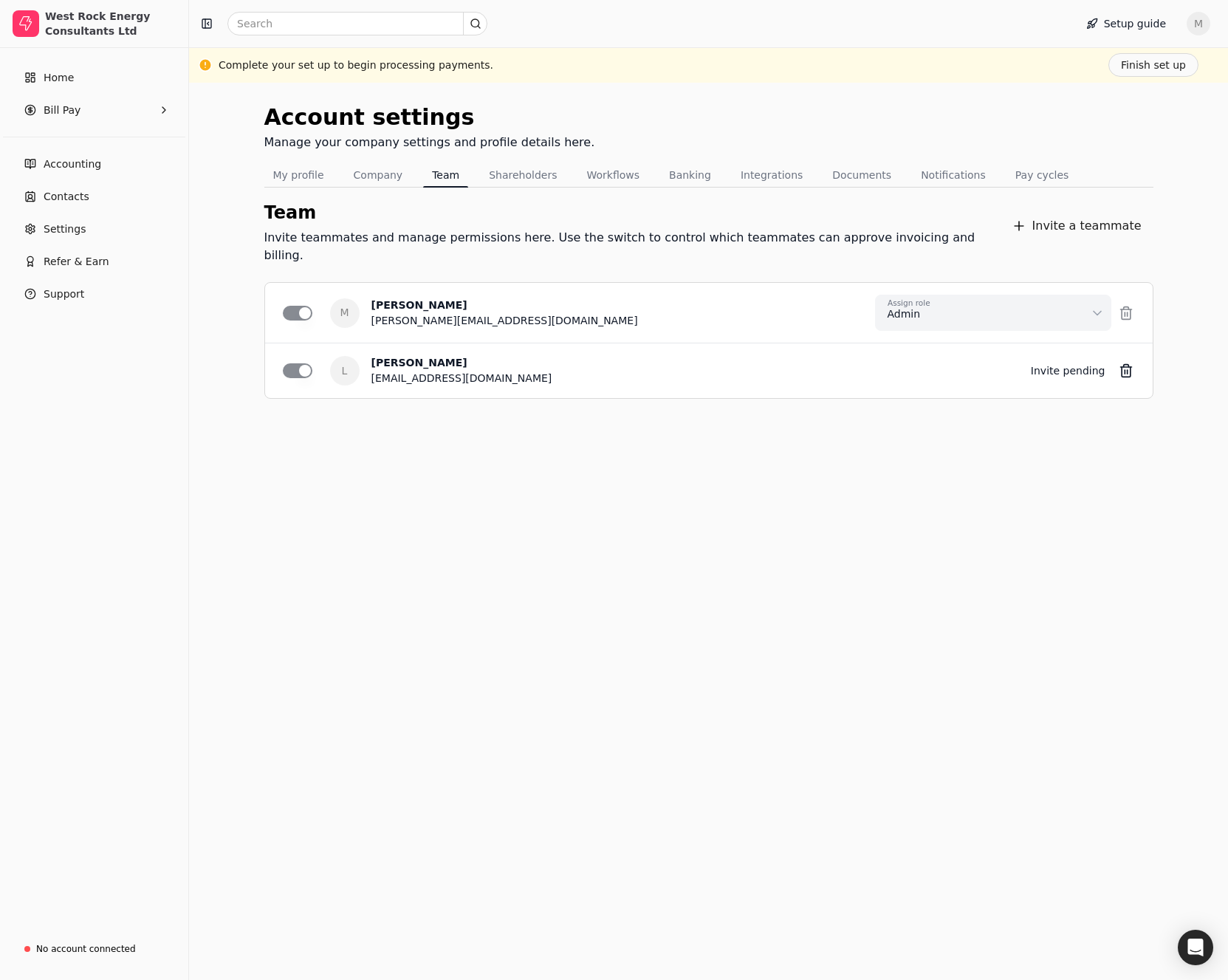
click at [1203, 22] on span "M" at bounding box center [1199, 24] width 24 height 24
click at [1097, 113] on span "Sign Out" at bounding box center [1096, 111] width 44 height 15
